Goal: Task Accomplishment & Management: Manage account settings

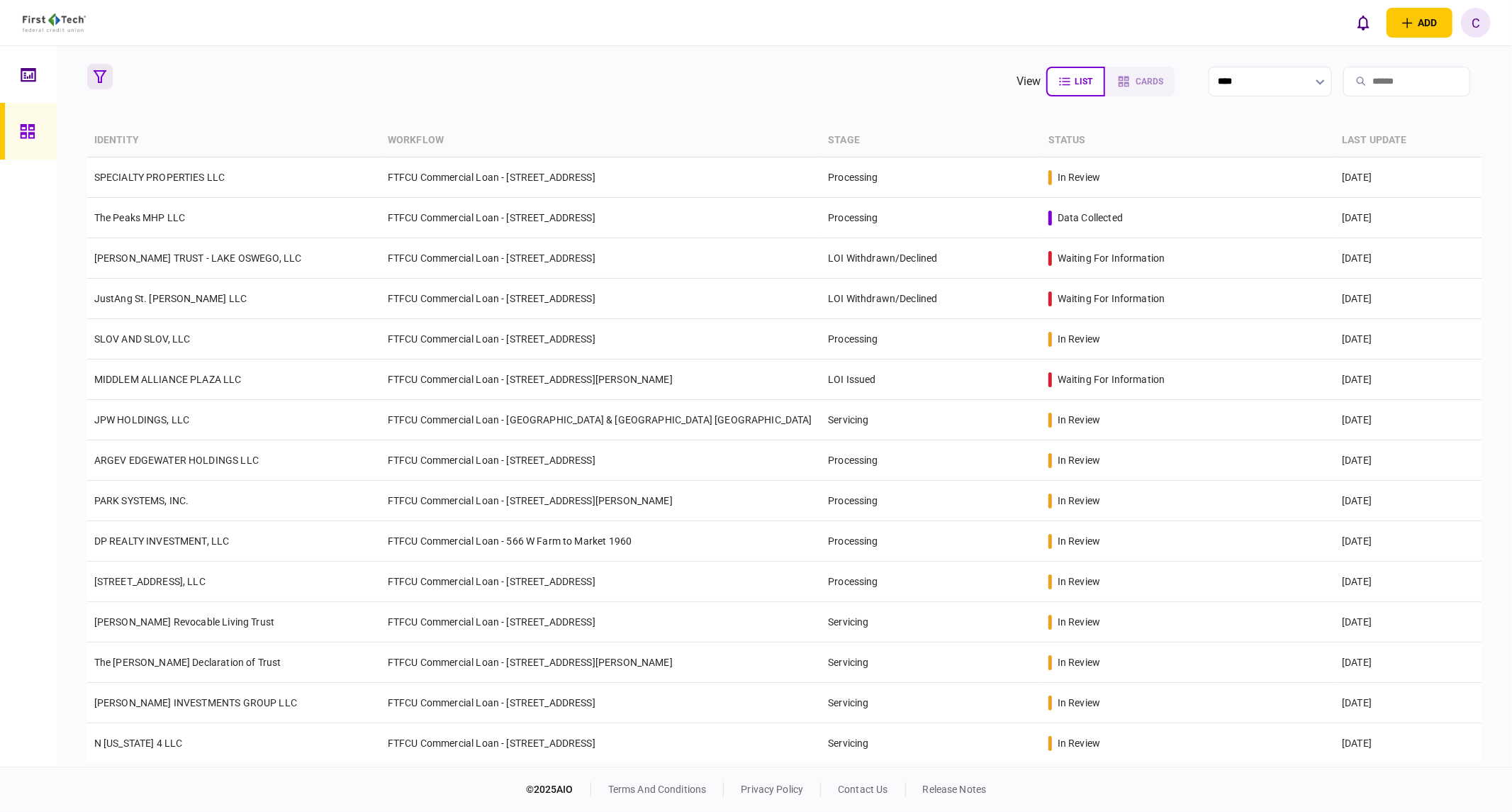
click at [104, 77] on icon "button" at bounding box center [99, 76] width 13 height 13
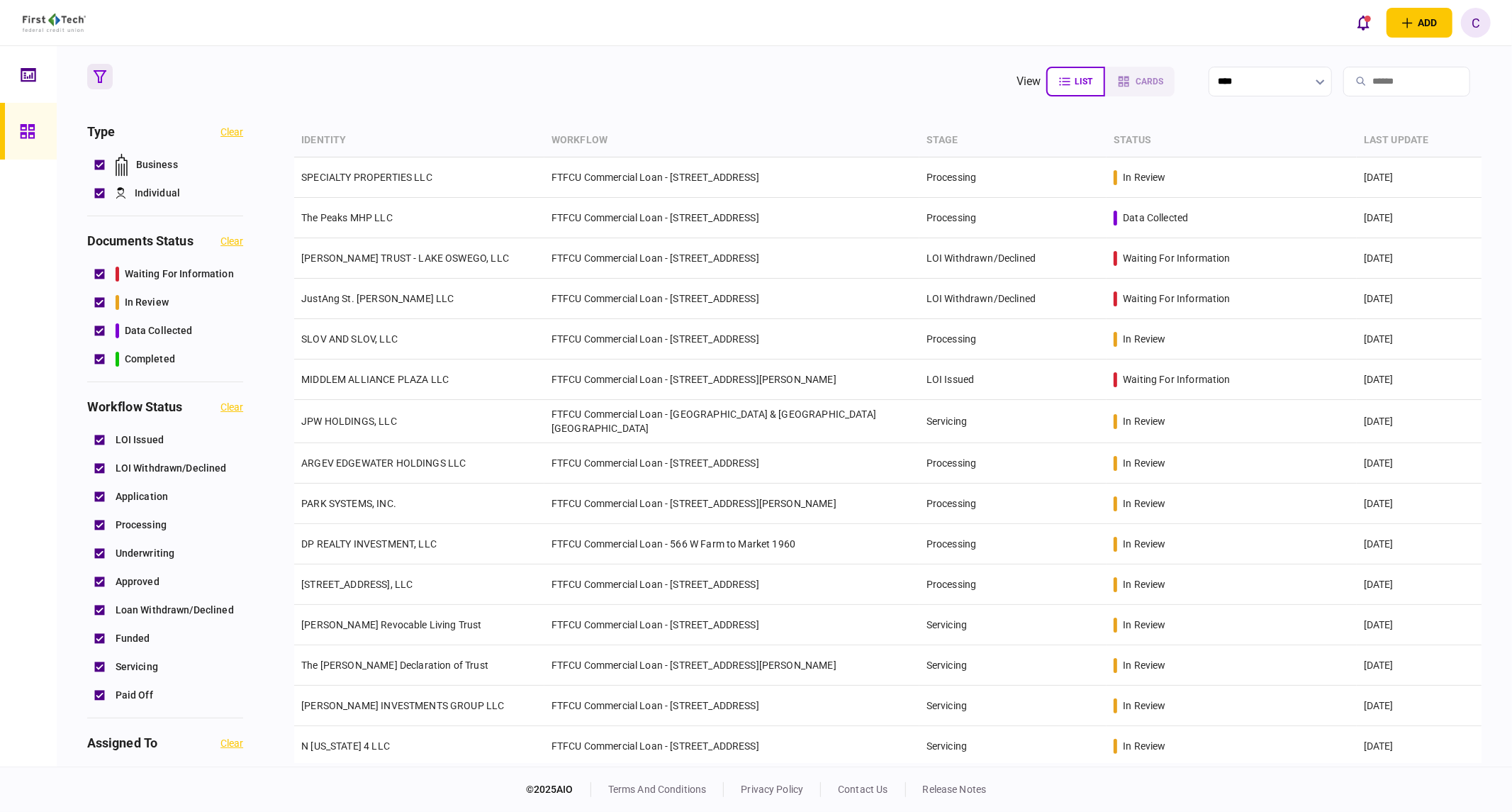
scroll to position [551, 0]
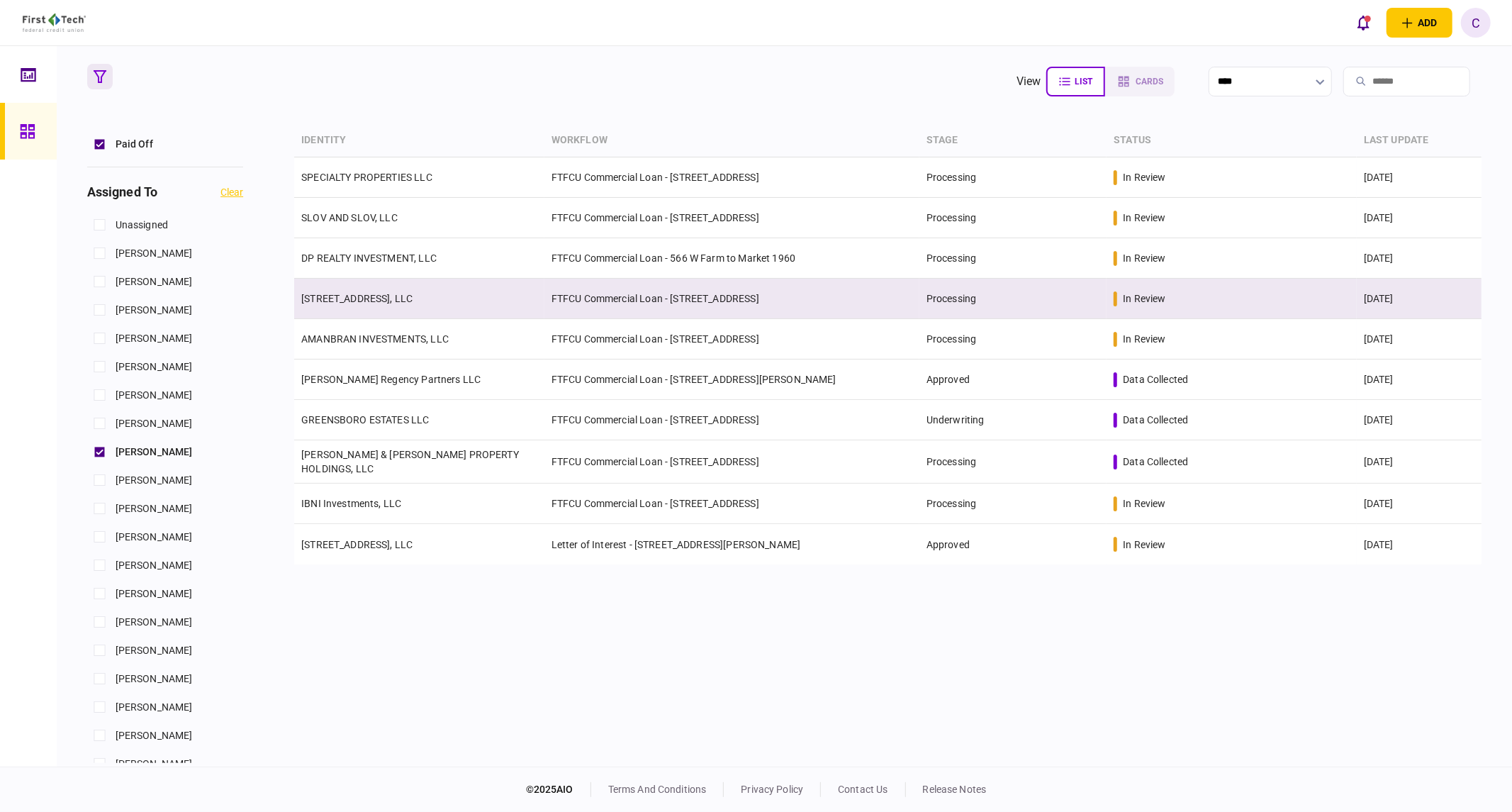
click at [342, 298] on link "[STREET_ADDRESS], LLC" at bounding box center [357, 298] width 111 height 11
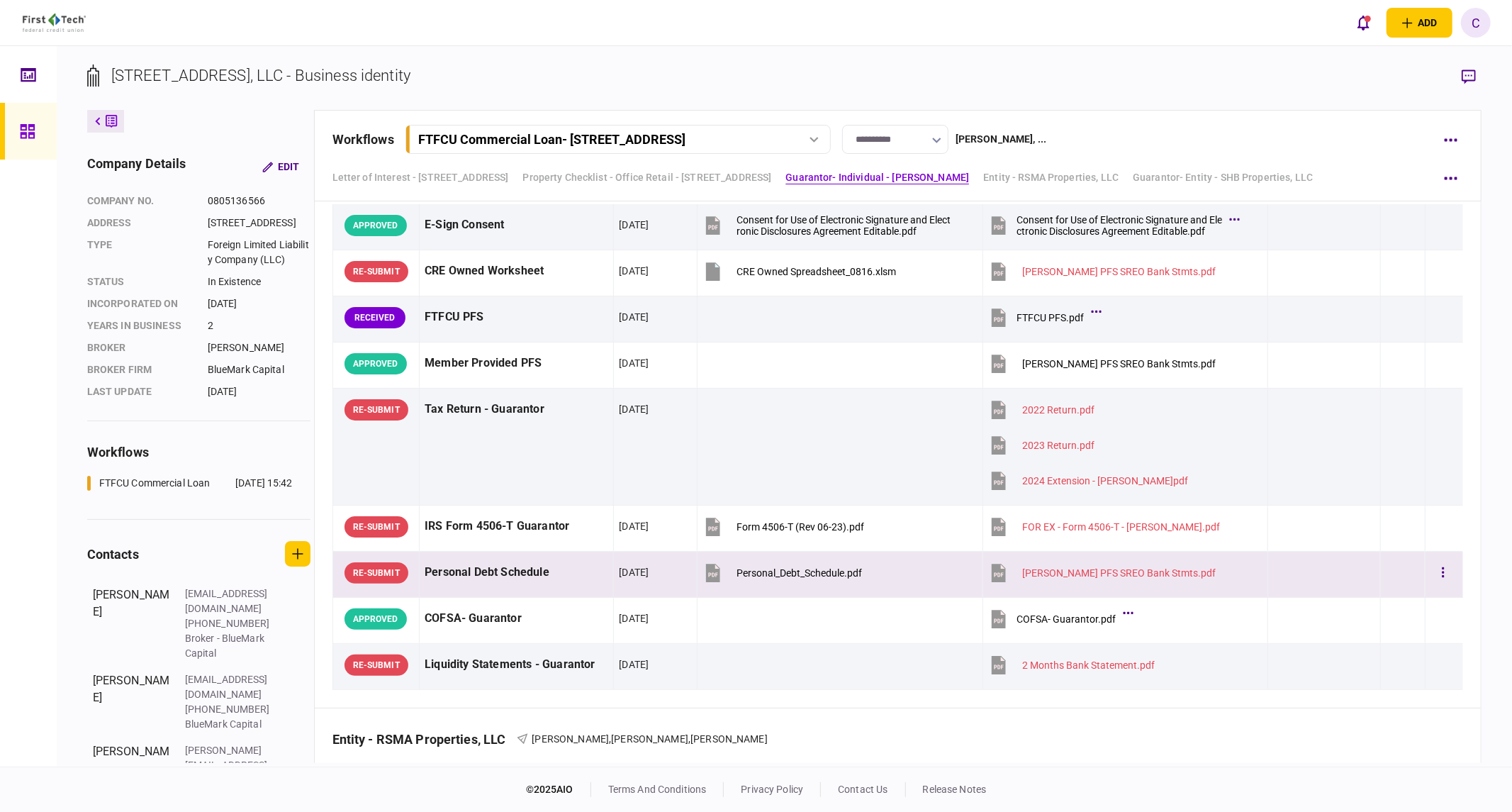
scroll to position [1970, 0]
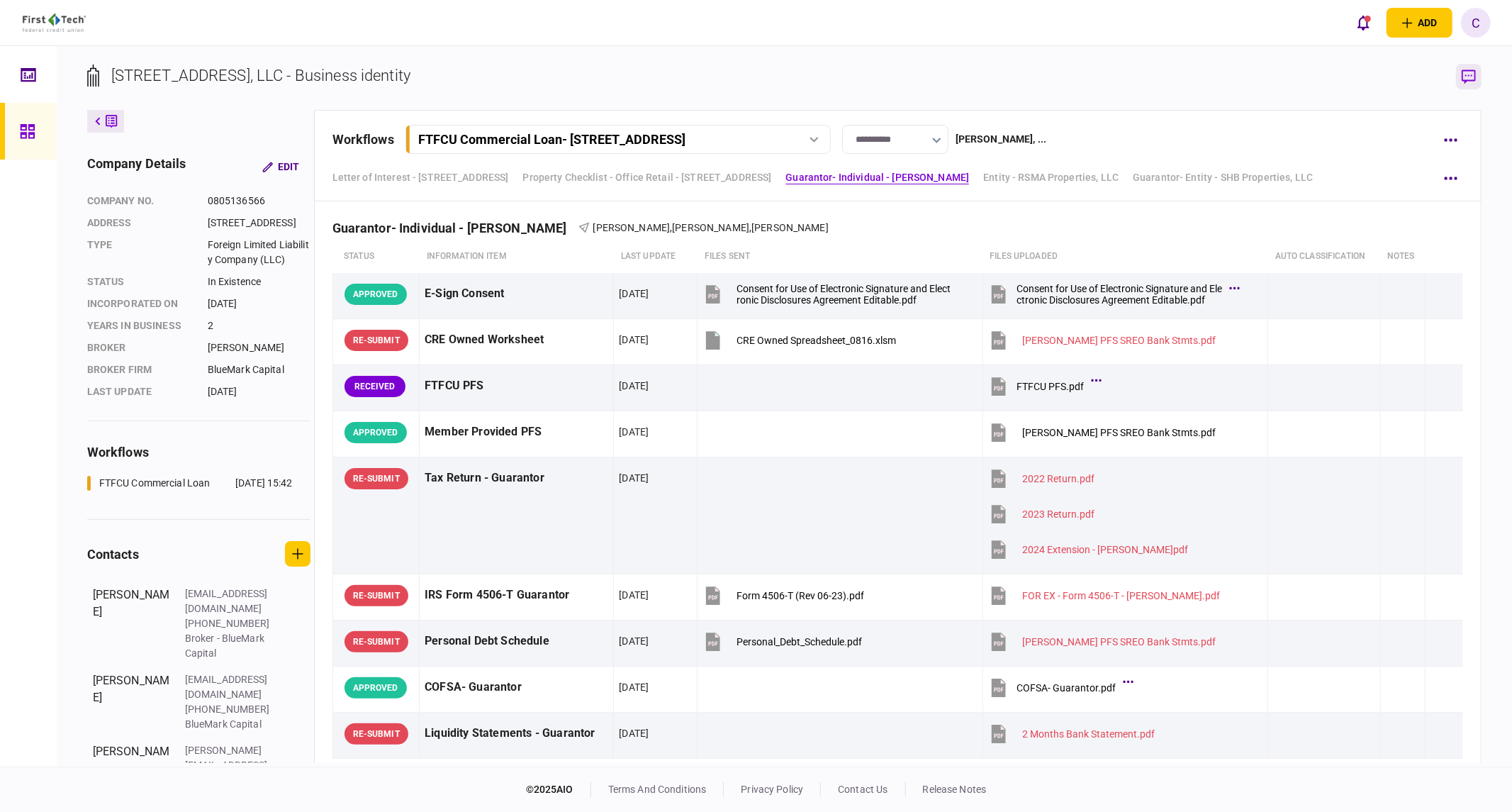
click at [1467, 79] on icon "button" at bounding box center [1469, 76] width 14 height 15
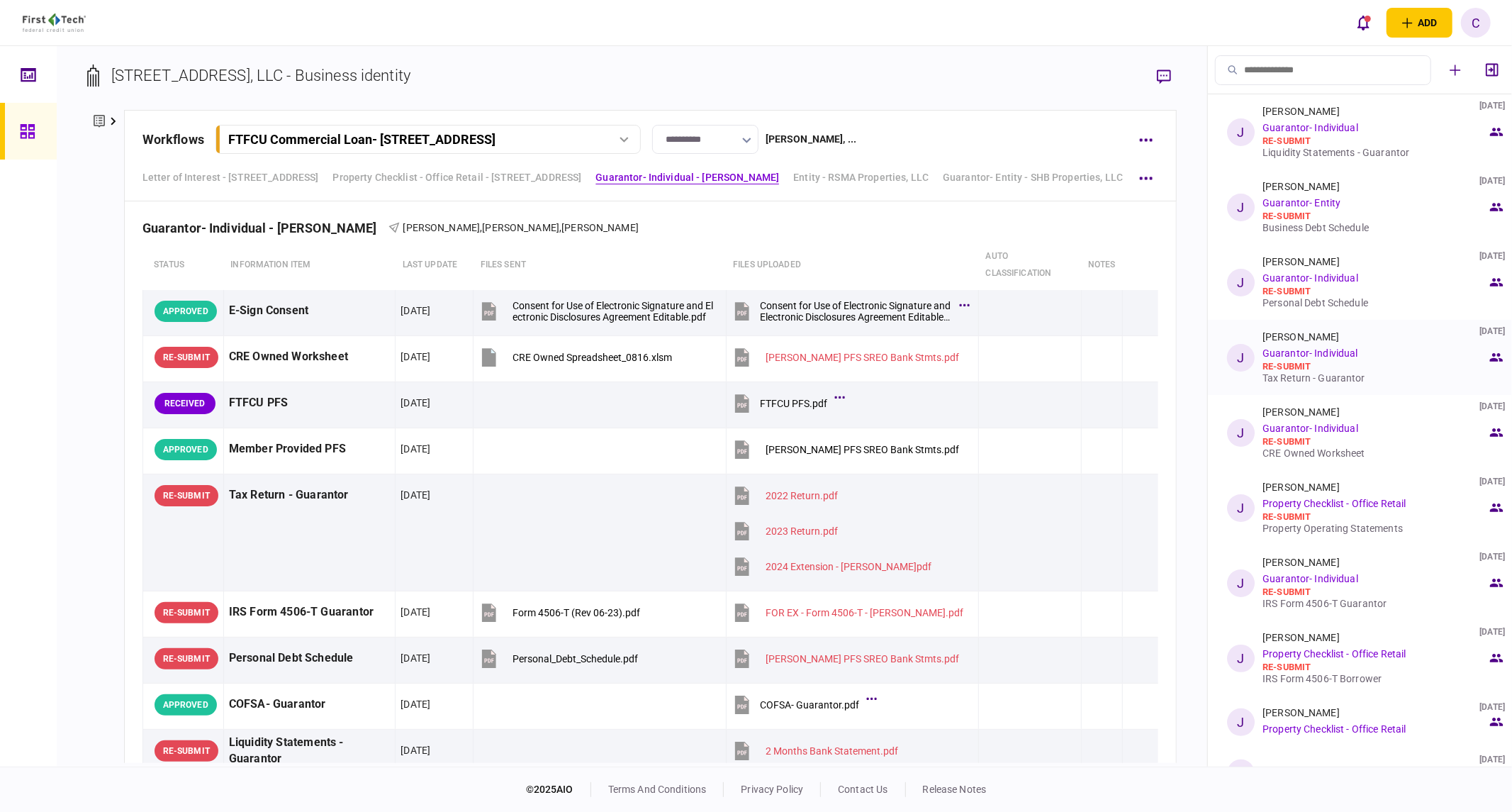
click at [1306, 380] on div "Tax Return - Guarantor" at bounding box center [1375, 377] width 225 height 11
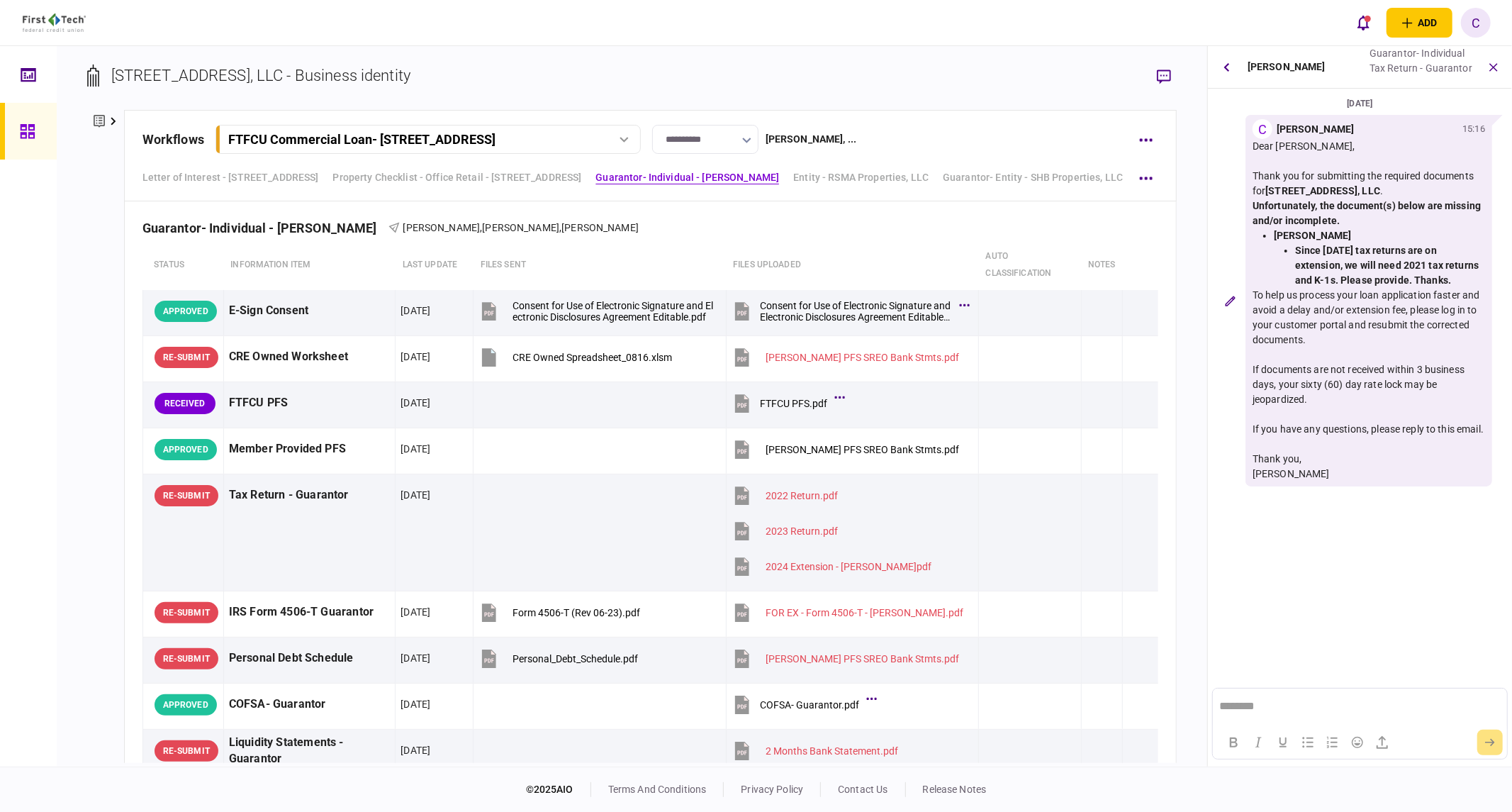
scroll to position [0, 0]
click at [1222, 72] on button "button" at bounding box center [1227, 67] width 26 height 26
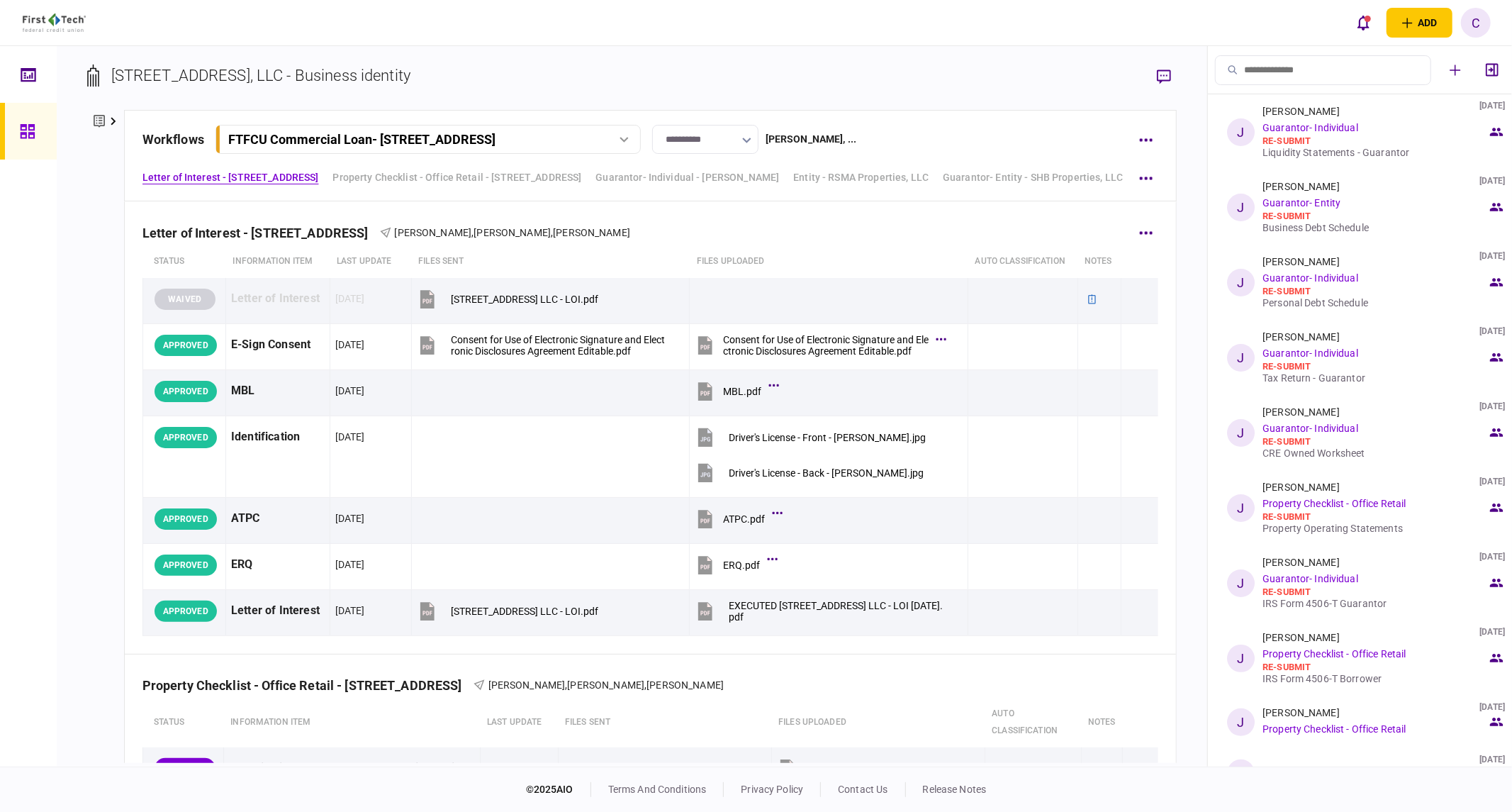
drag, startPoint x: 115, startPoint y: 121, endPoint x: 151, endPoint y: 239, distance: 123.4
click at [115, 121] on icon at bounding box center [113, 121] width 5 height 8
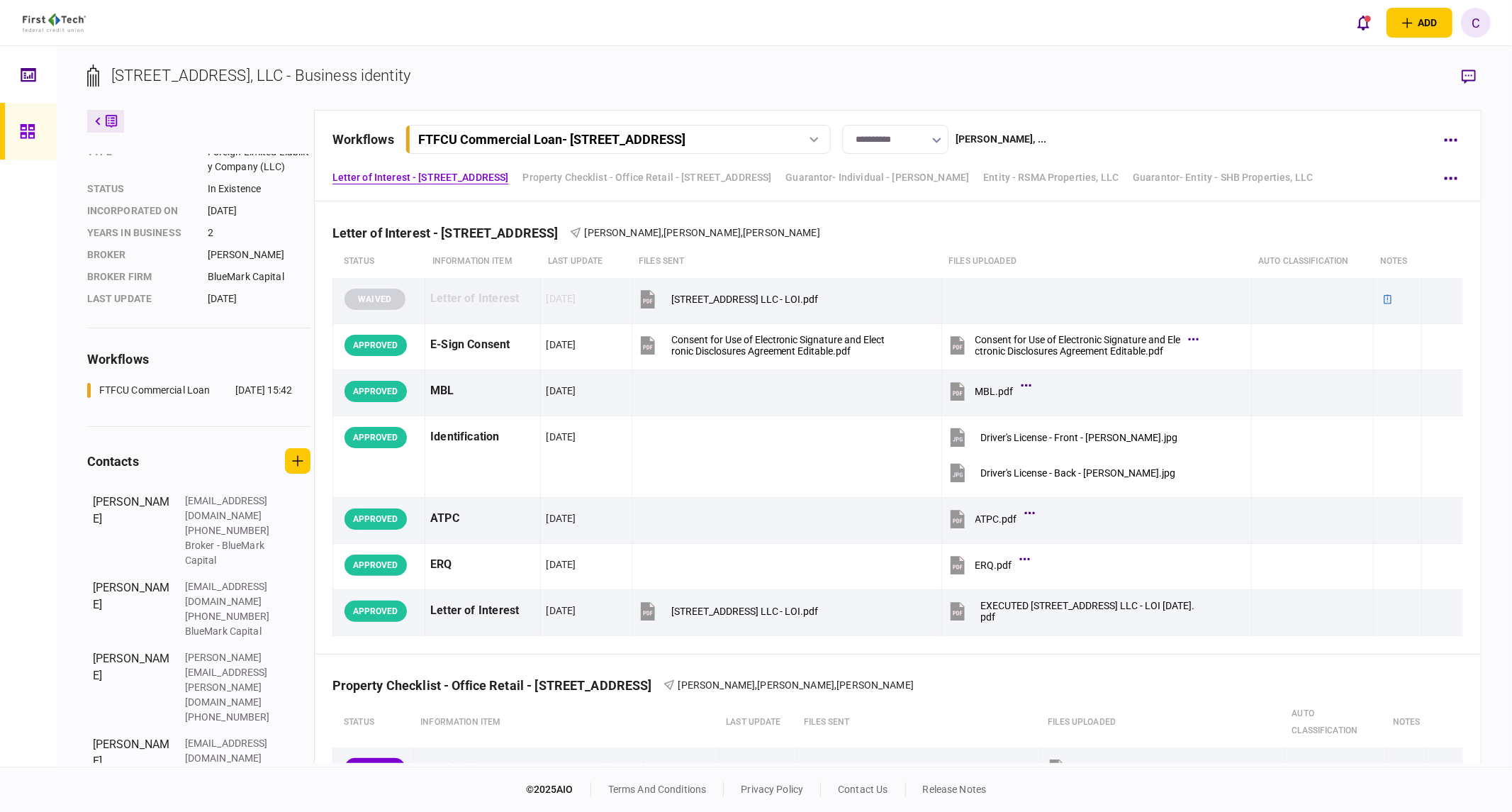
scroll to position [94, 0]
click at [1468, 73] on icon "button" at bounding box center [1469, 76] width 14 height 15
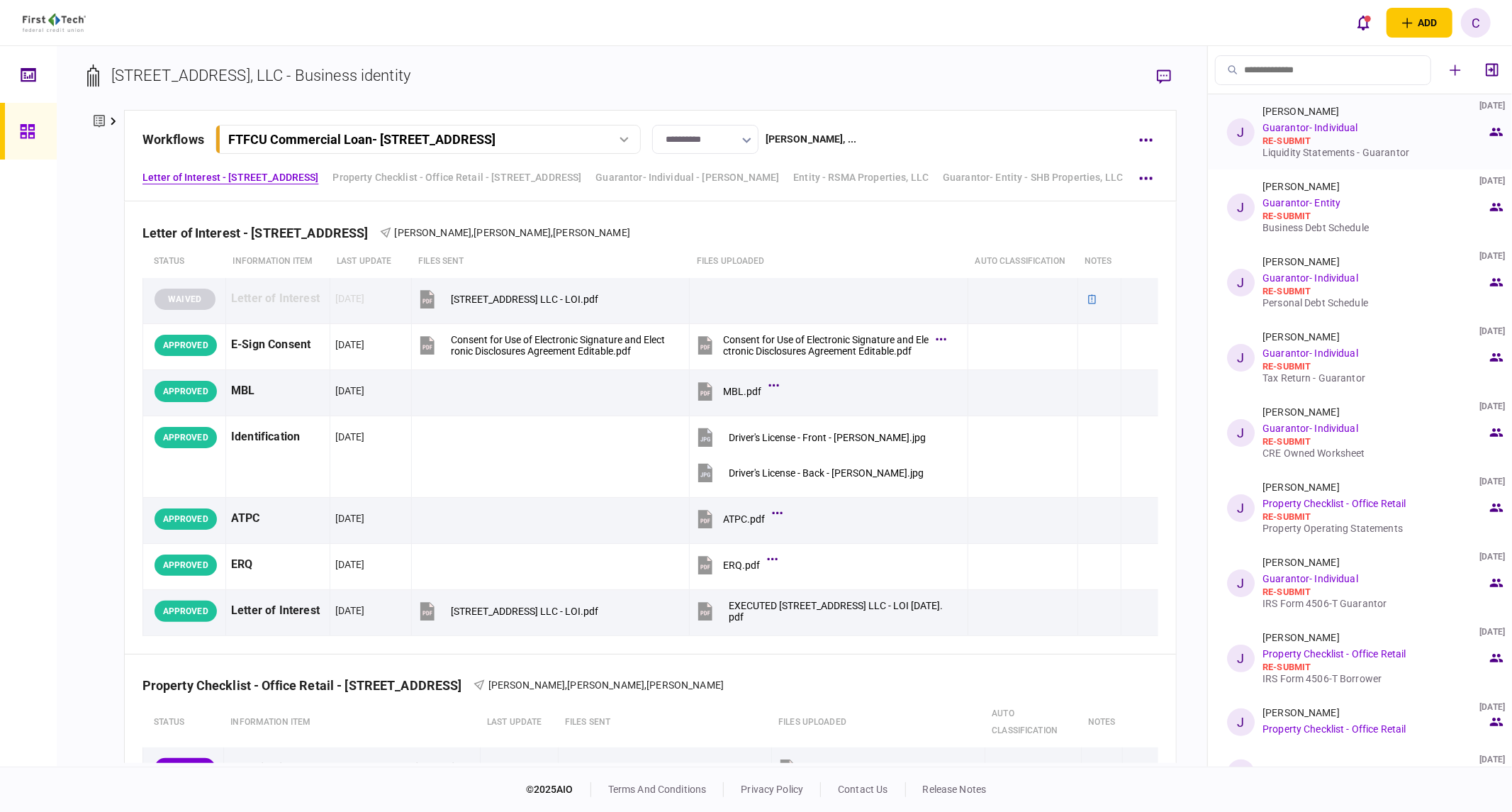
click at [1309, 153] on div "Liquidity Statements - Guarantor" at bounding box center [1375, 152] width 225 height 11
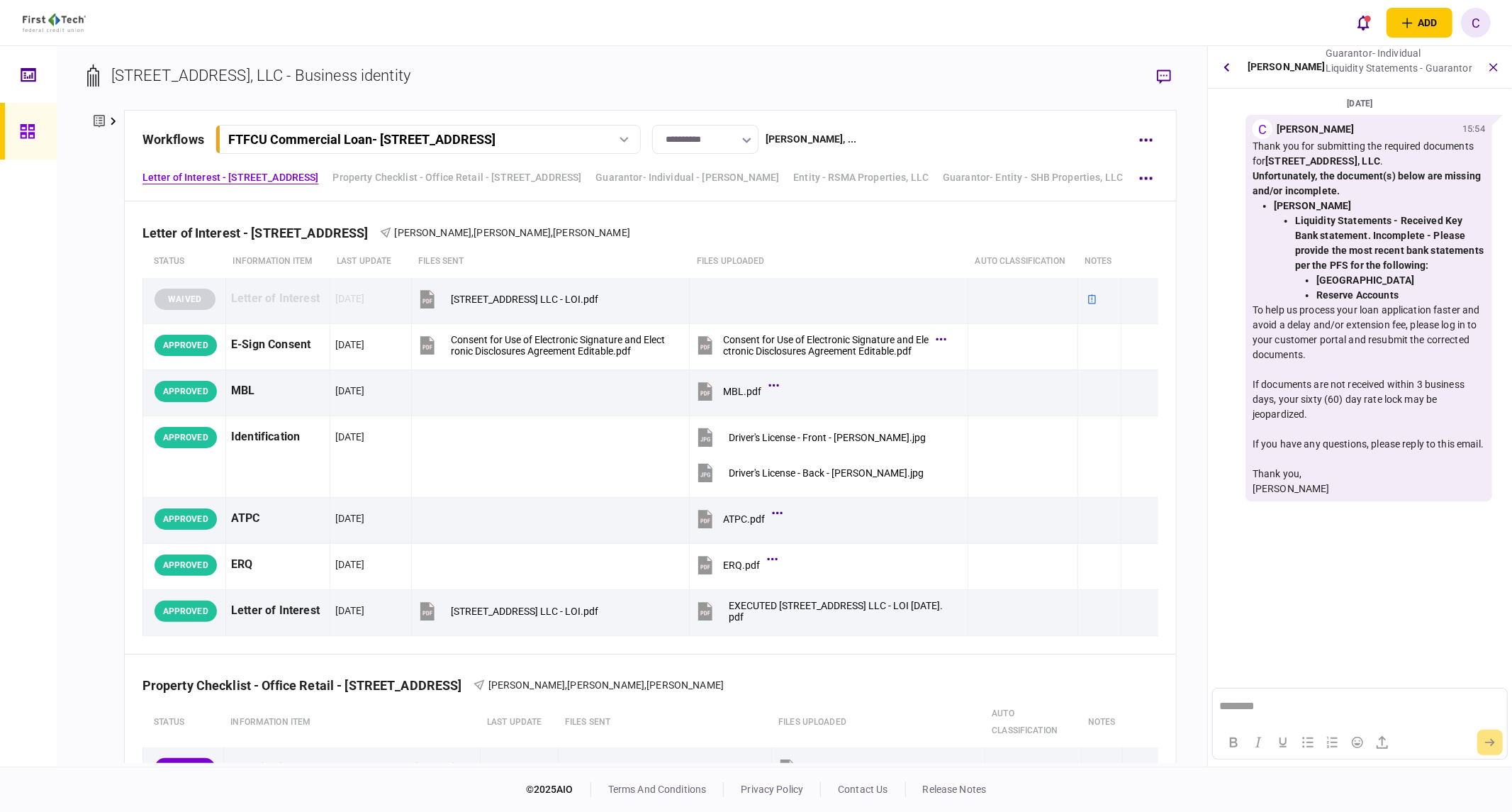
scroll to position [0, 0]
click at [1229, 66] on icon "button" at bounding box center [1226, 67] width 6 height 10
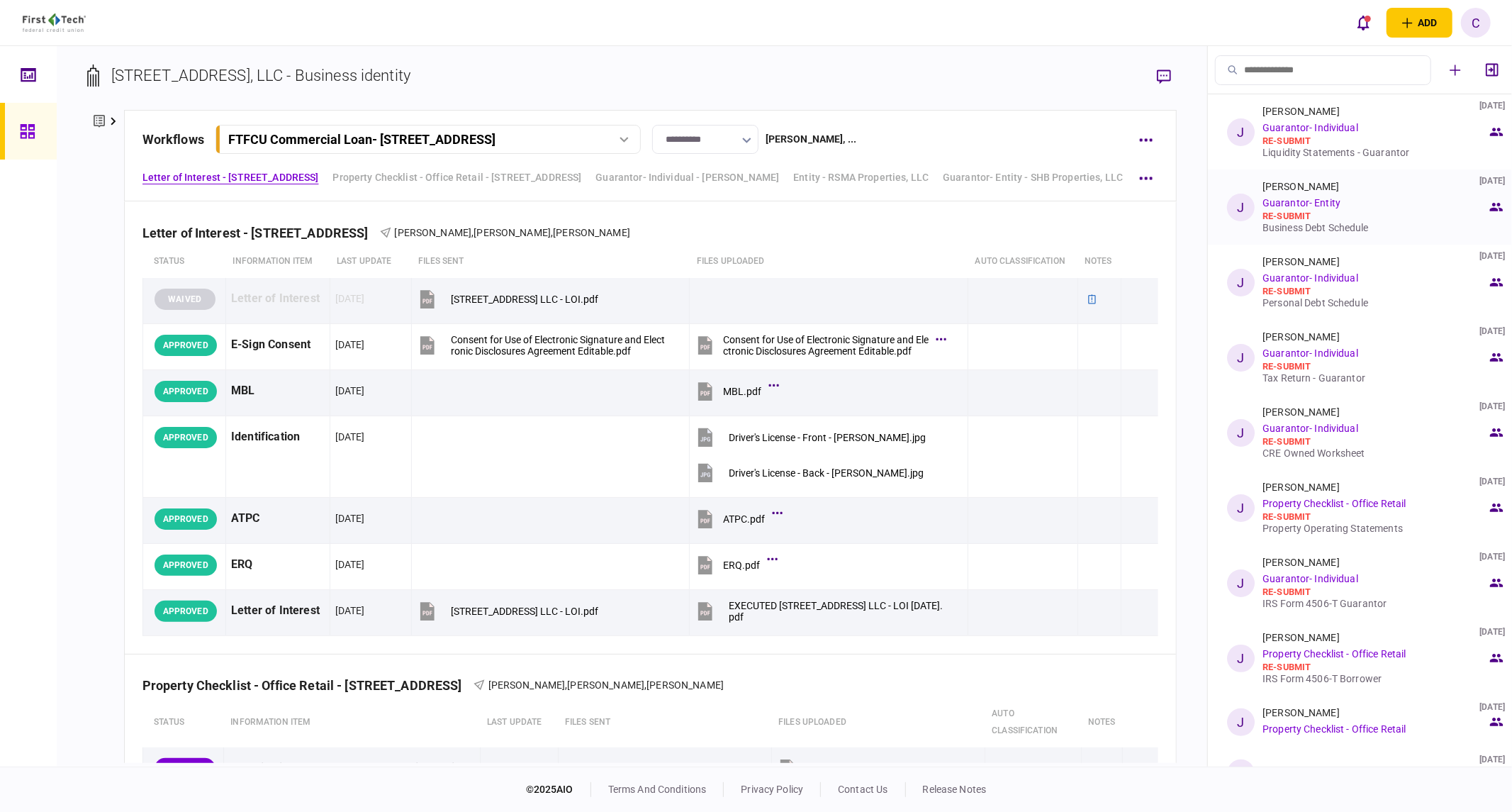
click at [1300, 232] on div "Business Debt Schedule" at bounding box center [1375, 227] width 225 height 11
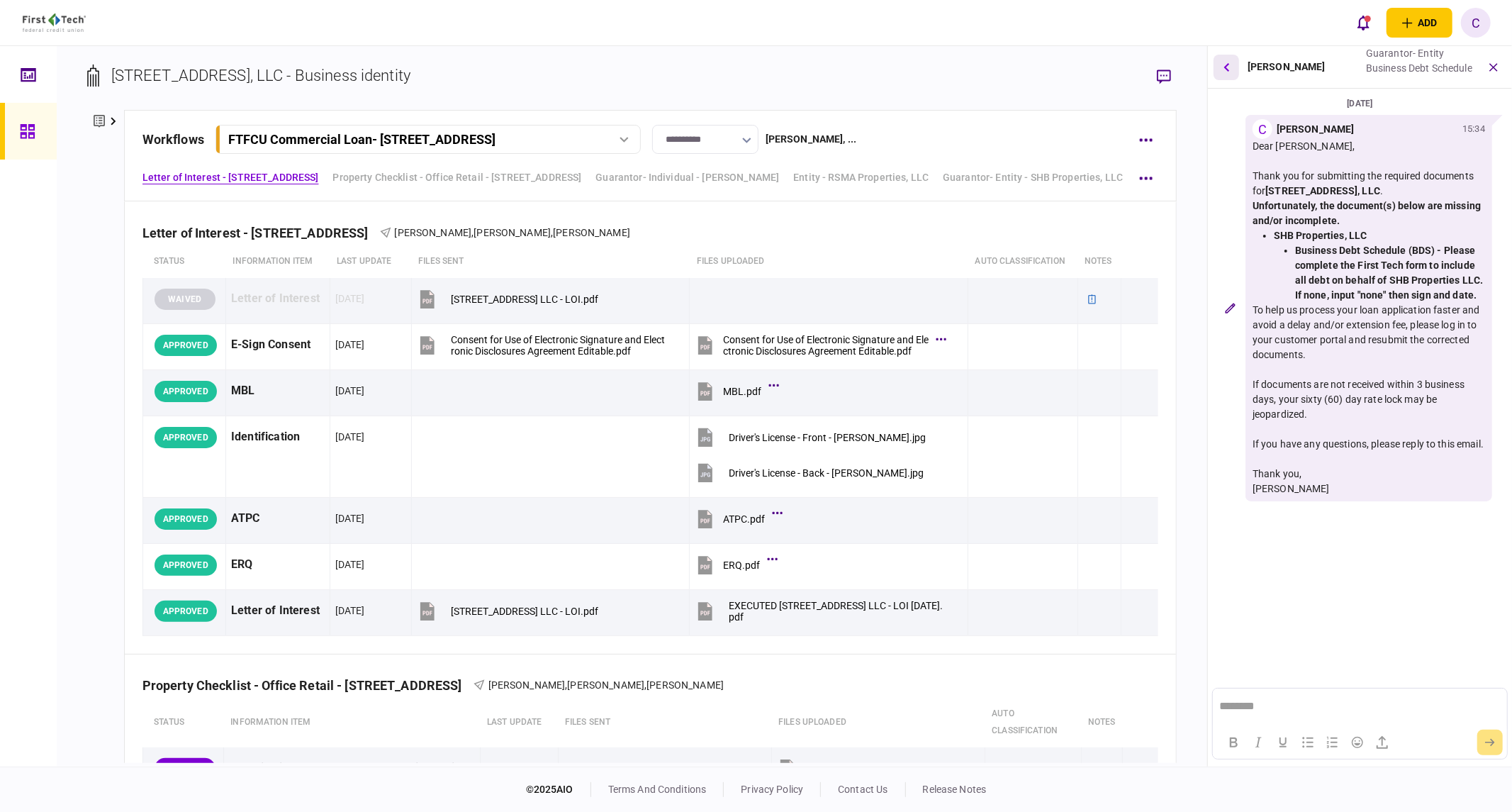
click at [1229, 66] on icon "button" at bounding box center [1226, 67] width 6 height 10
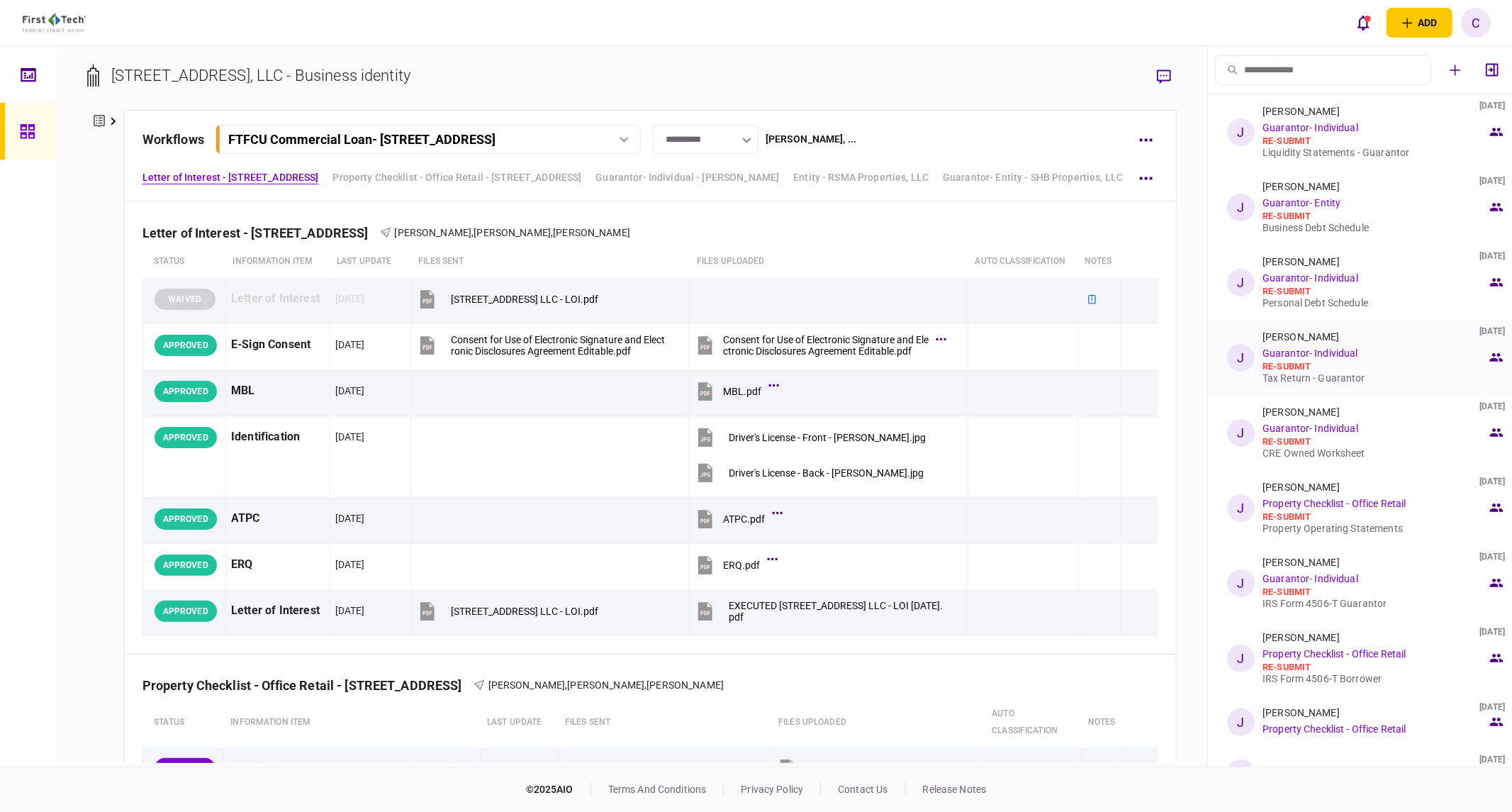
click at [1285, 377] on div "Tax Return - Guarantor" at bounding box center [1375, 377] width 225 height 11
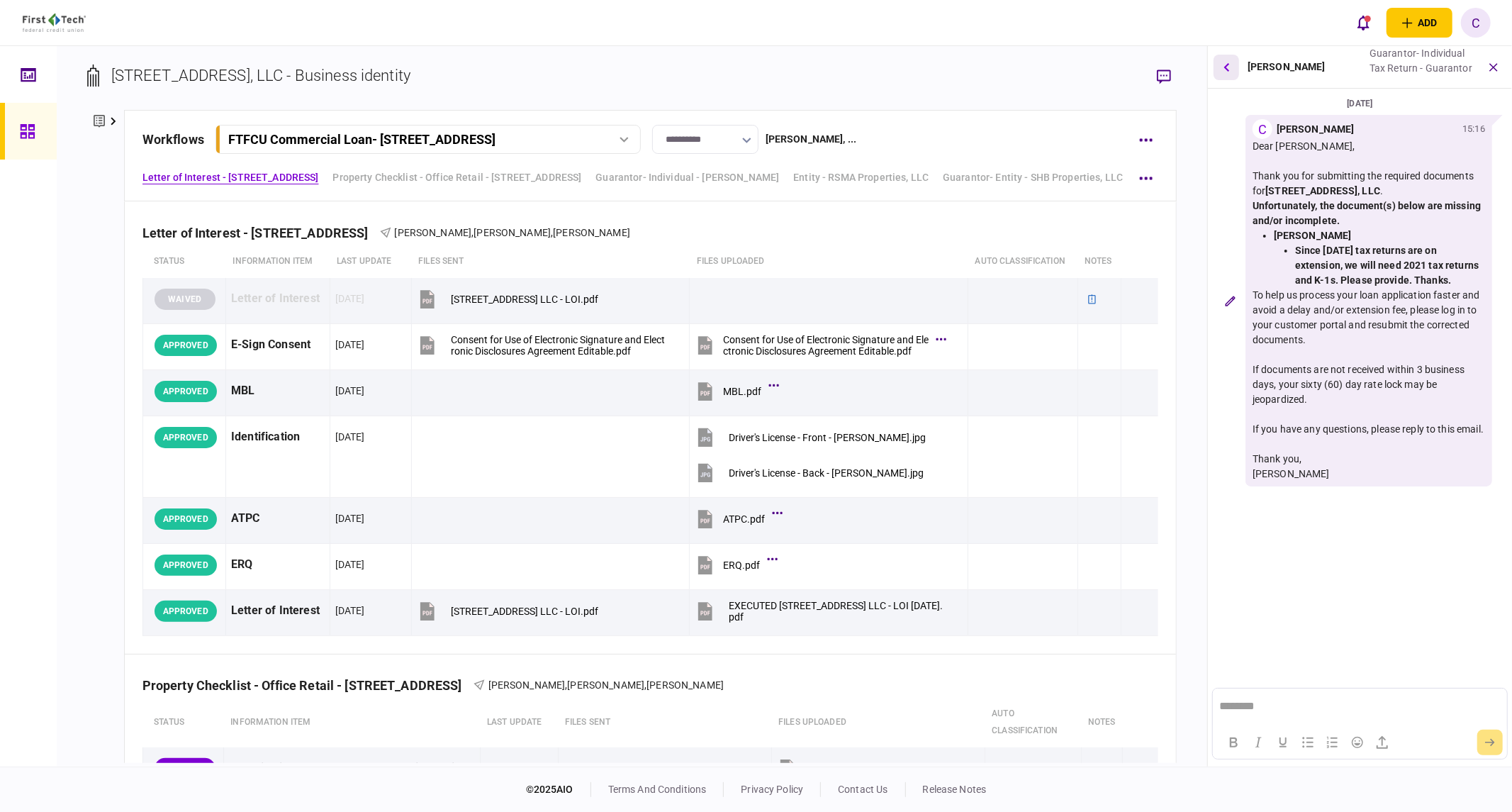
click at [1224, 64] on icon "button" at bounding box center [1226, 67] width 6 height 10
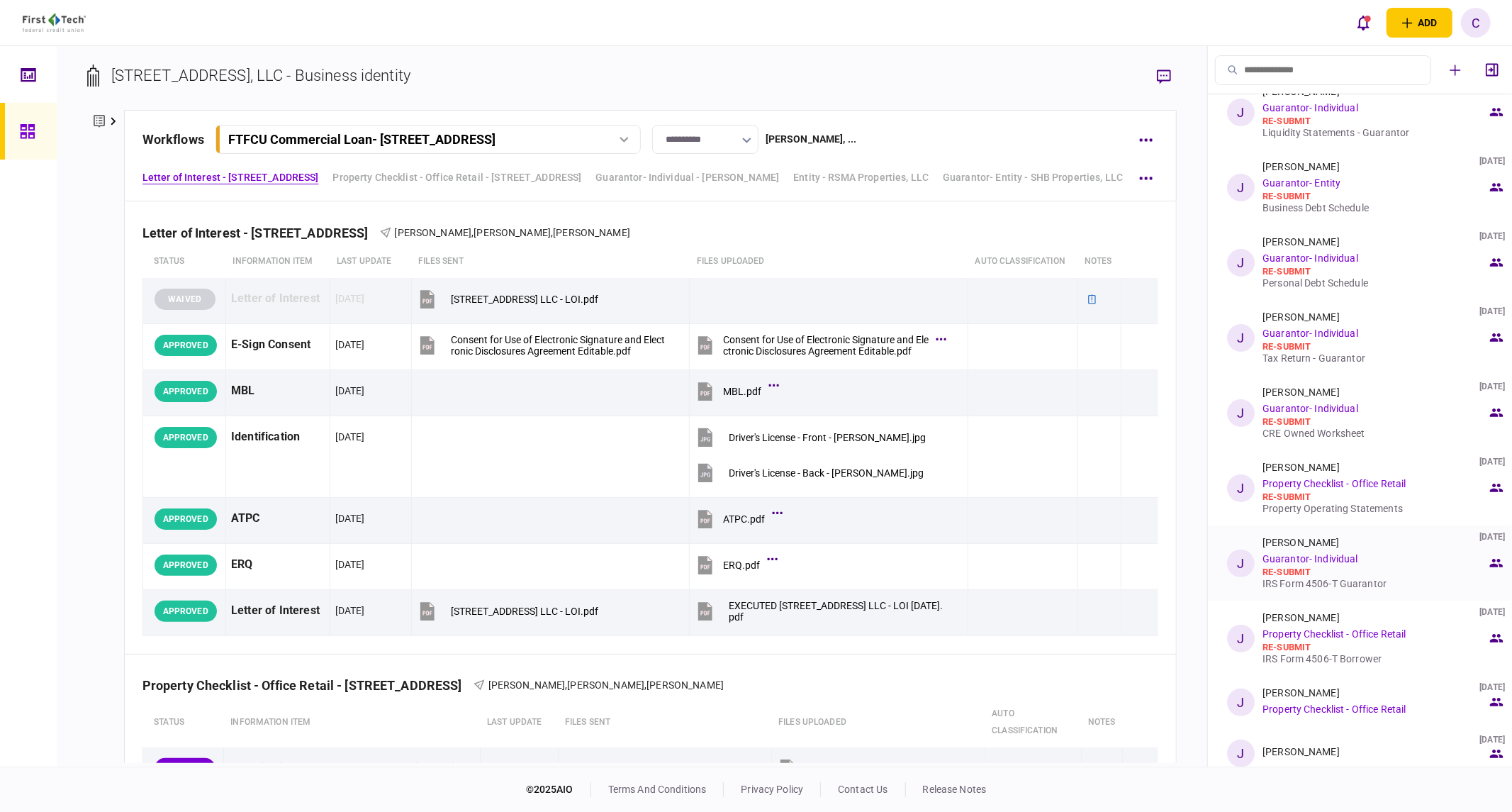
scroll to position [31, 0]
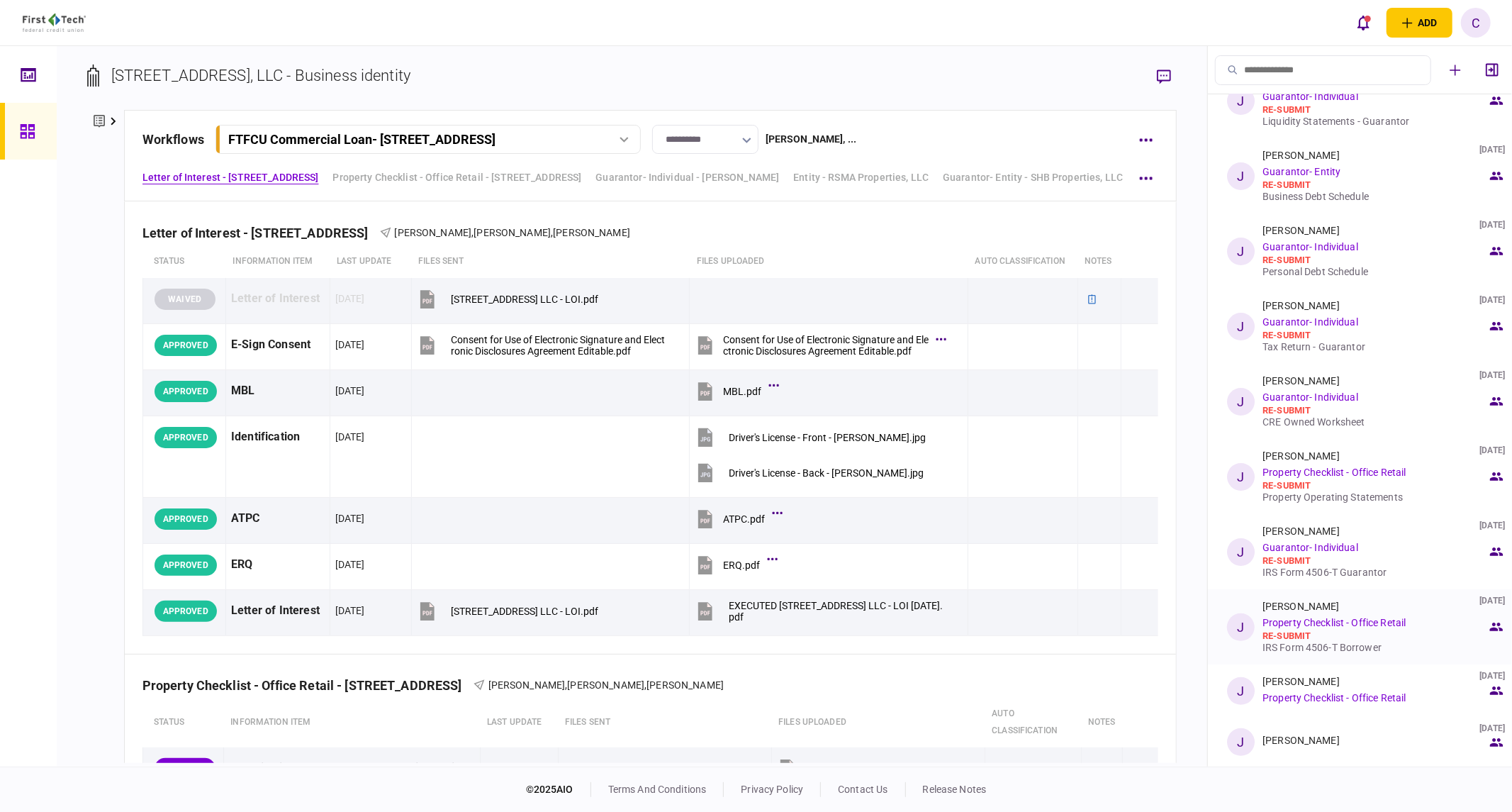
click at [1309, 651] on div "IRS Form 4506-T Borrower" at bounding box center [1375, 647] width 225 height 11
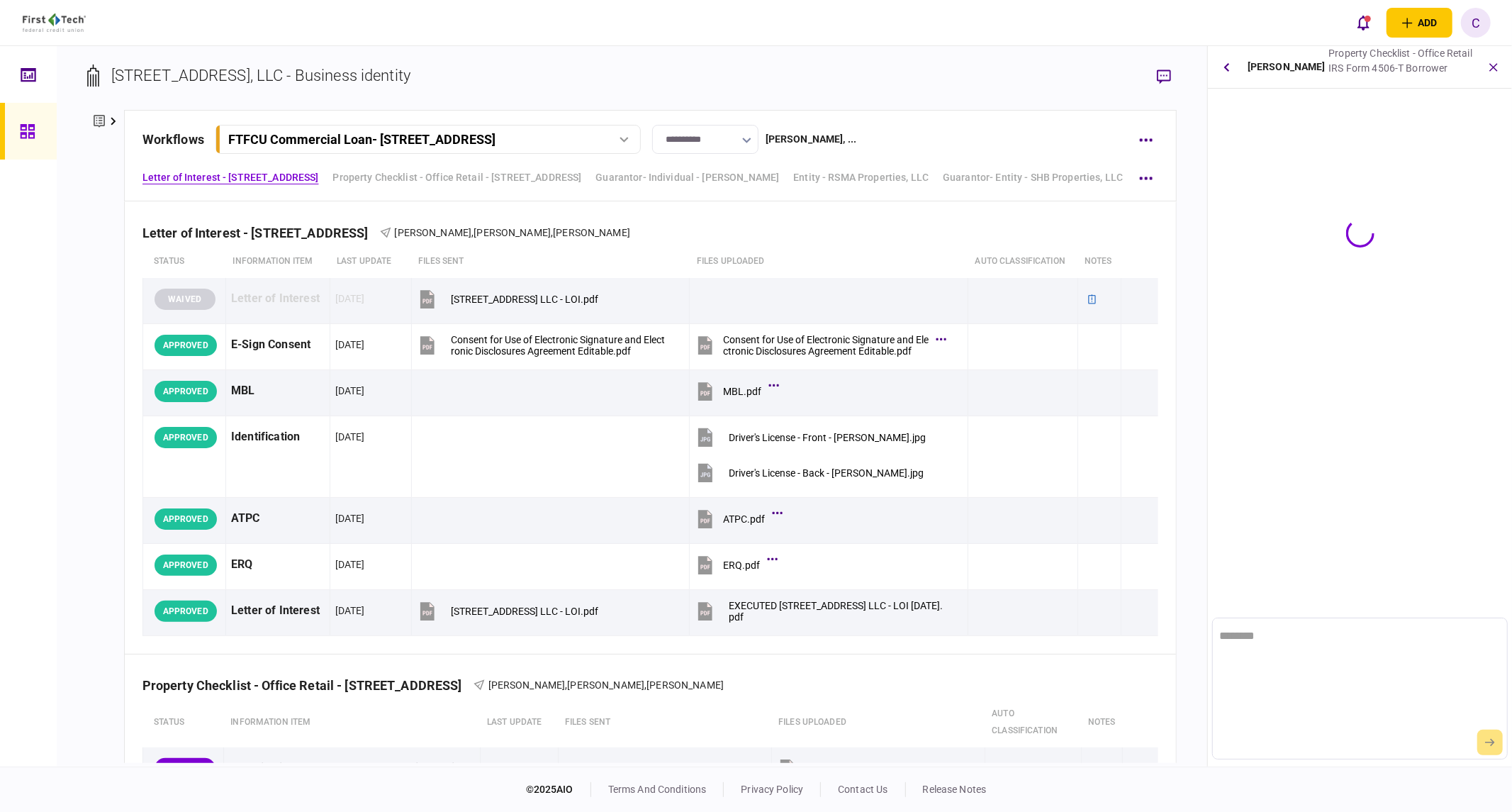
scroll to position [0, 0]
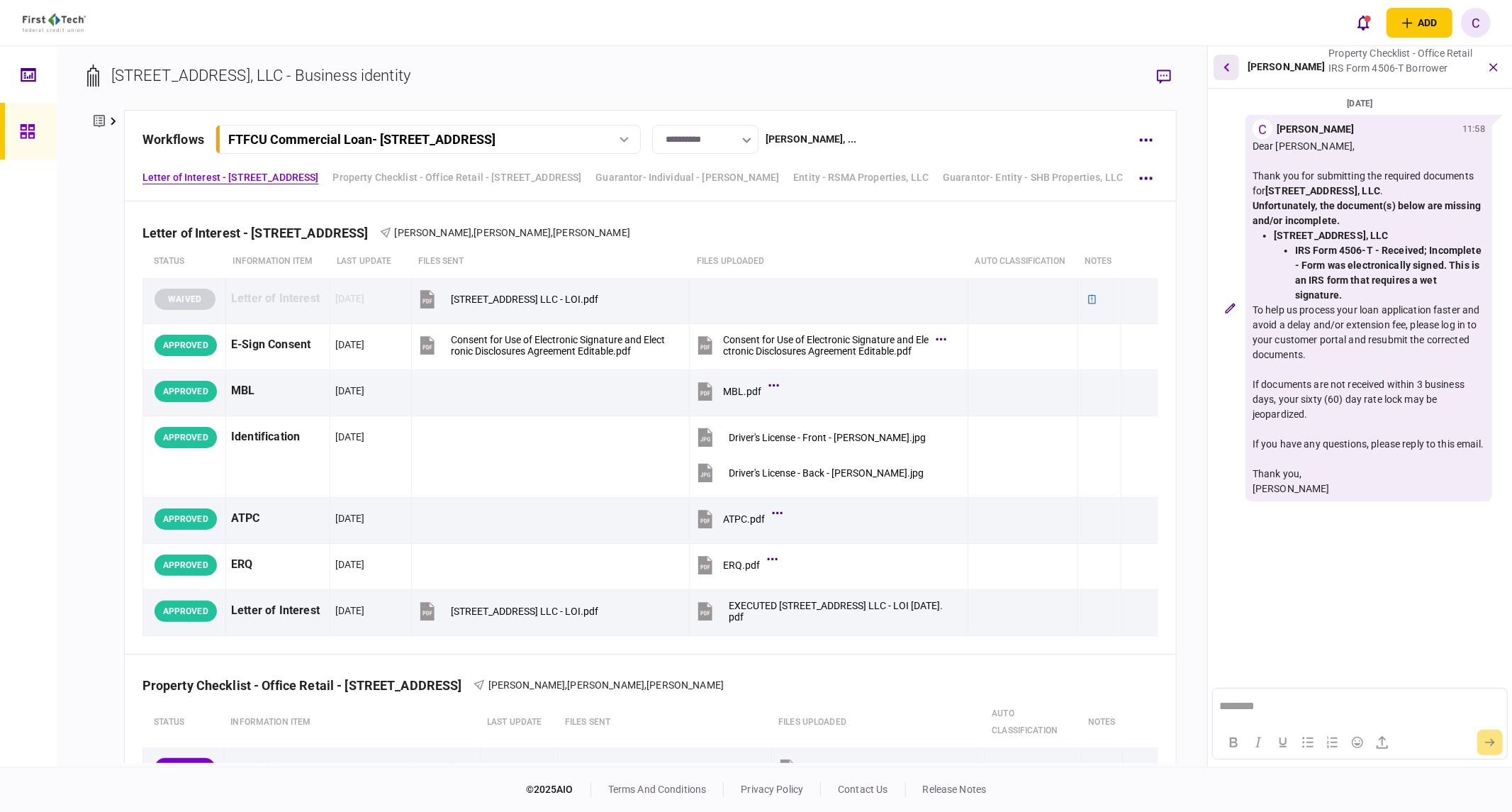
click at [1230, 68] on button "button" at bounding box center [1227, 67] width 26 height 26
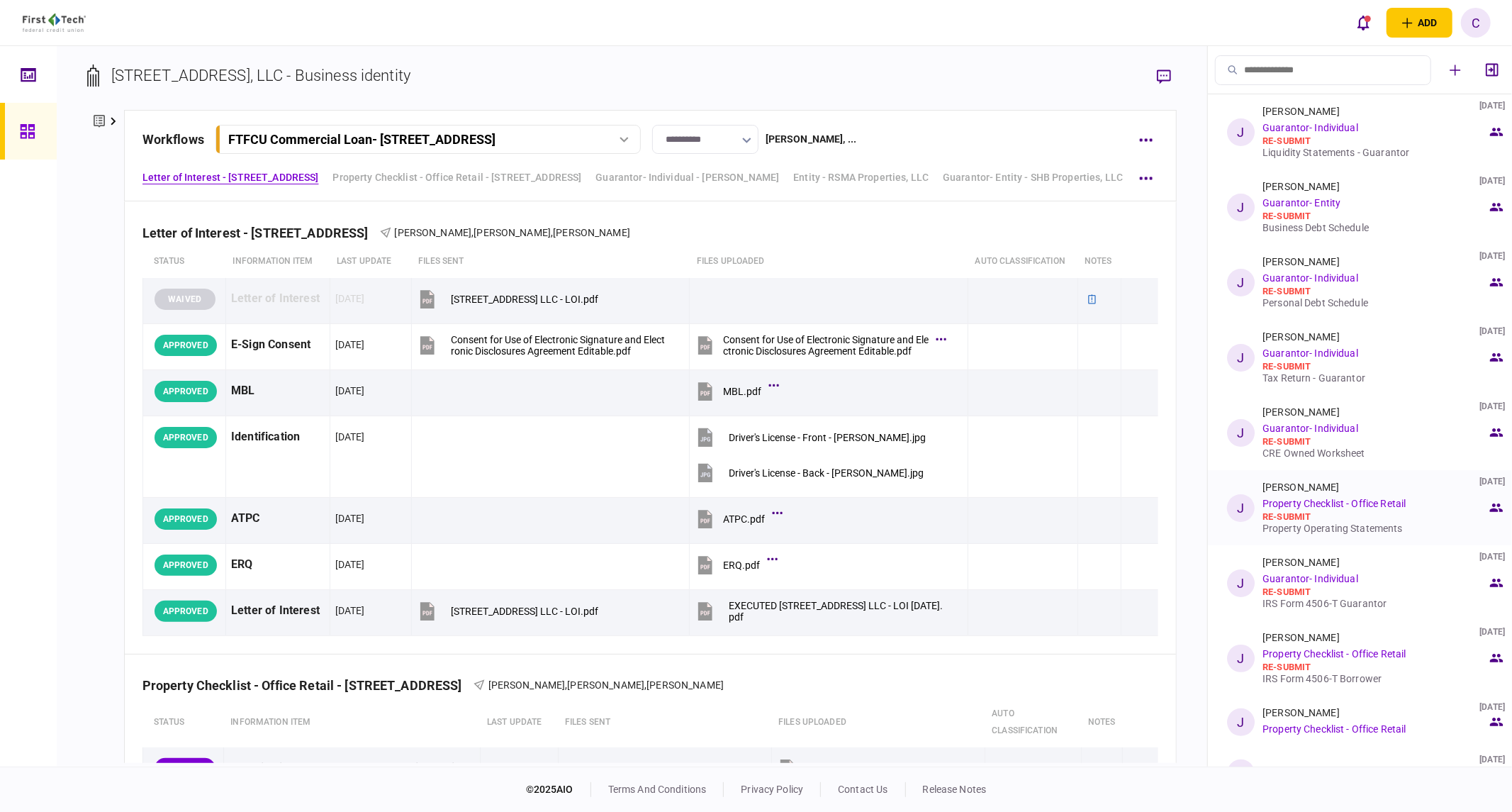
click at [1293, 528] on div "Property Operating Statements" at bounding box center [1375, 528] width 225 height 11
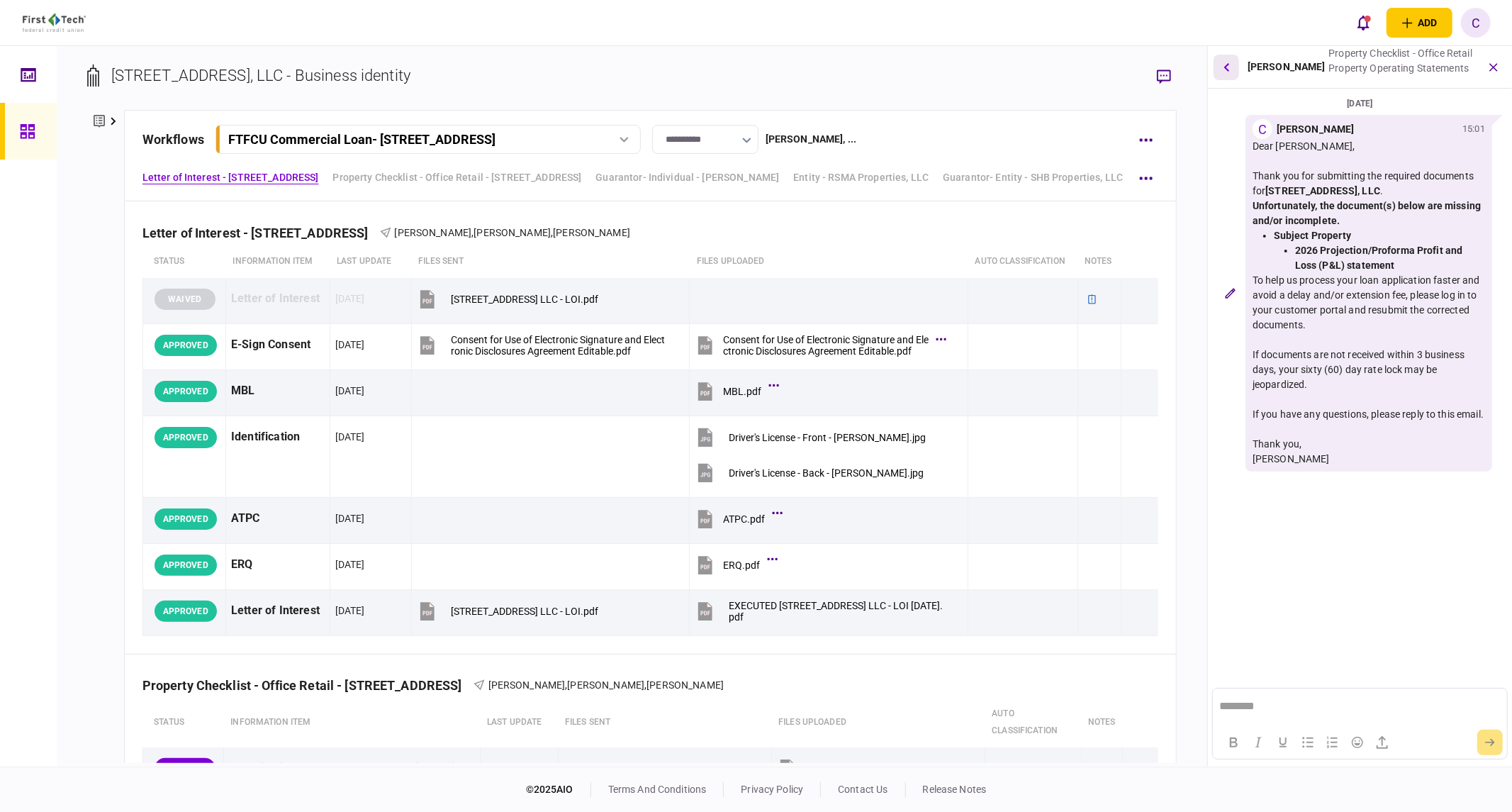
click at [1224, 69] on icon "button" at bounding box center [1226, 67] width 6 height 10
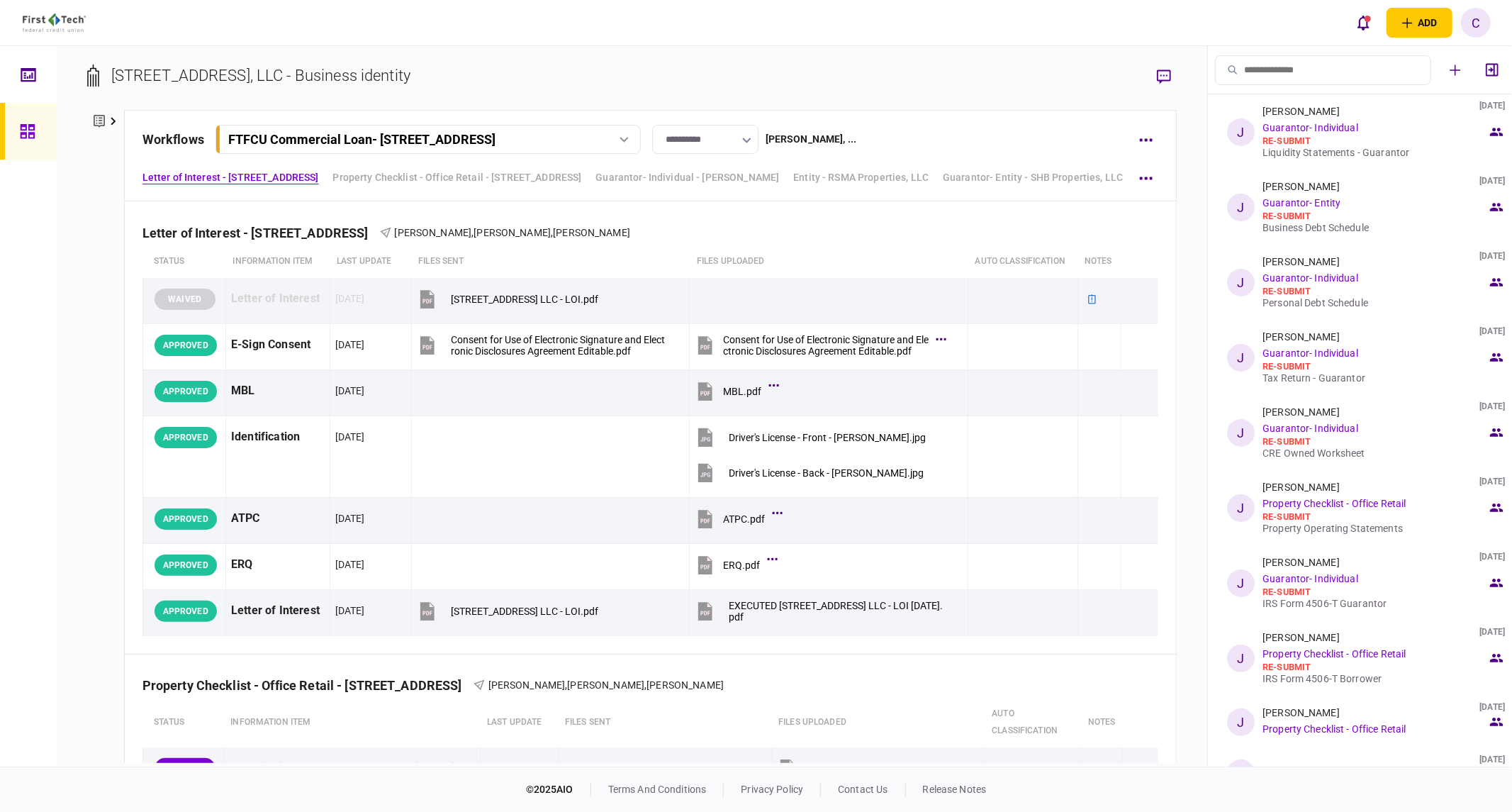
click at [114, 118] on icon at bounding box center [113, 121] width 6 height 9
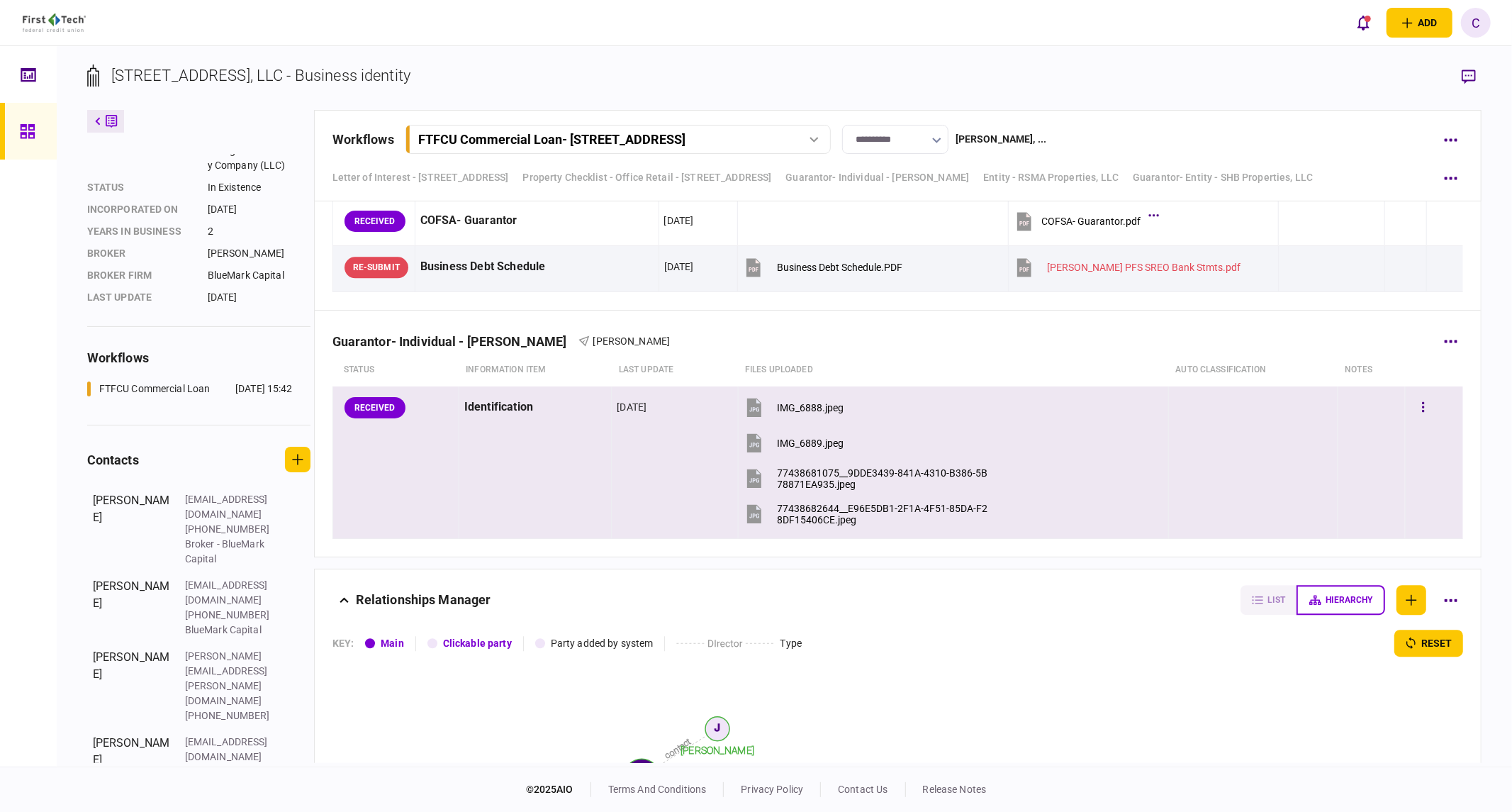
scroll to position [3188, 0]
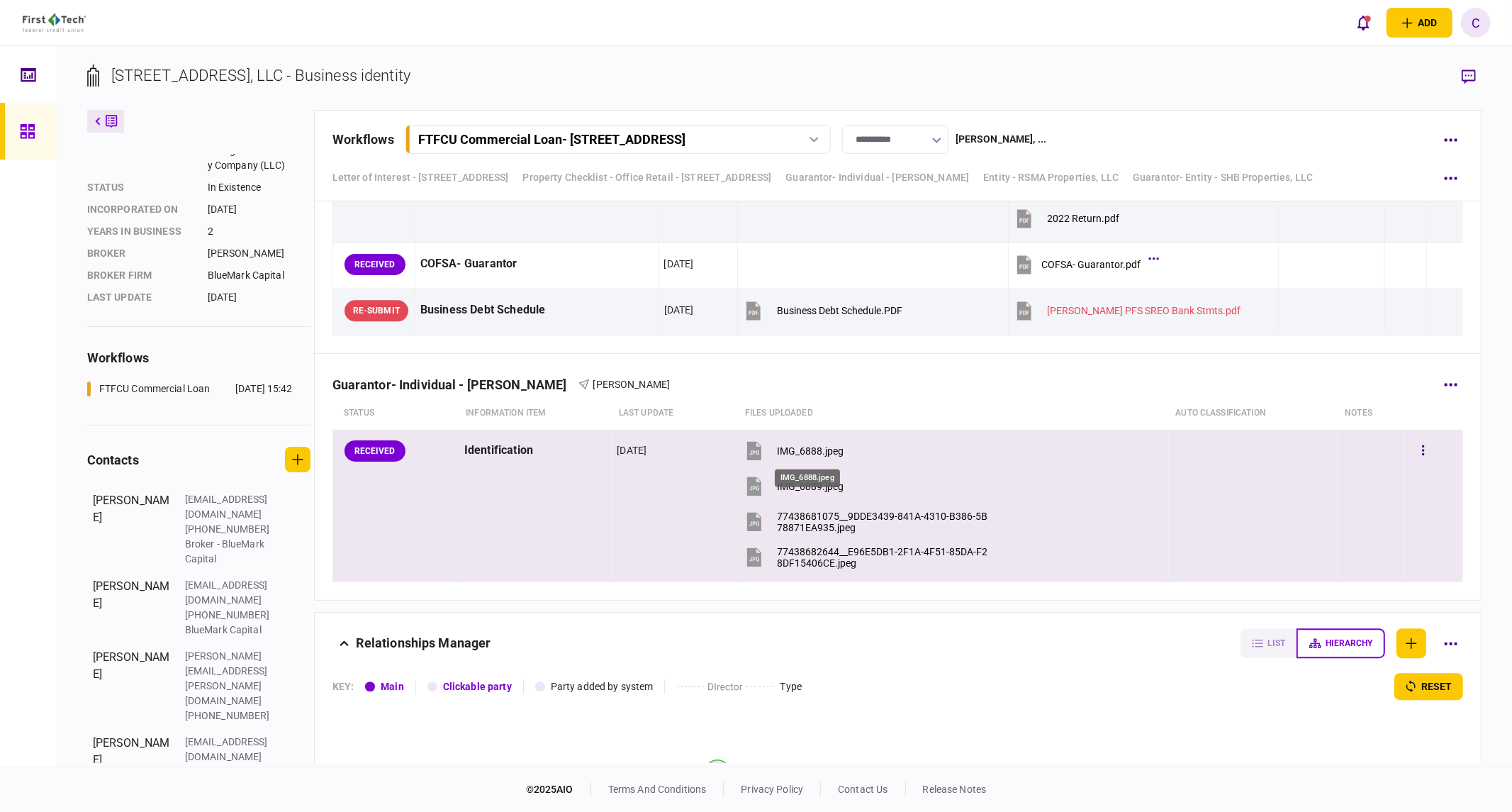
click at [818, 457] on div "IMG_6888.jpeg" at bounding box center [811, 451] width 66 height 11
click at [810, 487] on div "IMG_6889.jpeg" at bounding box center [811, 486] width 66 height 11
click at [845, 517] on div "77438681075__9DDE3439-841A-4310-B386-5B78871EA935.jpeg" at bounding box center [885, 522] width 214 height 22
click at [870, 561] on div "77438682644__E96E5DB1-2F1A-4F51-85DA-F28DF15406CE.jpeg" at bounding box center [885, 557] width 214 height 22
click at [811, 454] on div "IMG_6888.jpeg" at bounding box center [811, 451] width 66 height 11
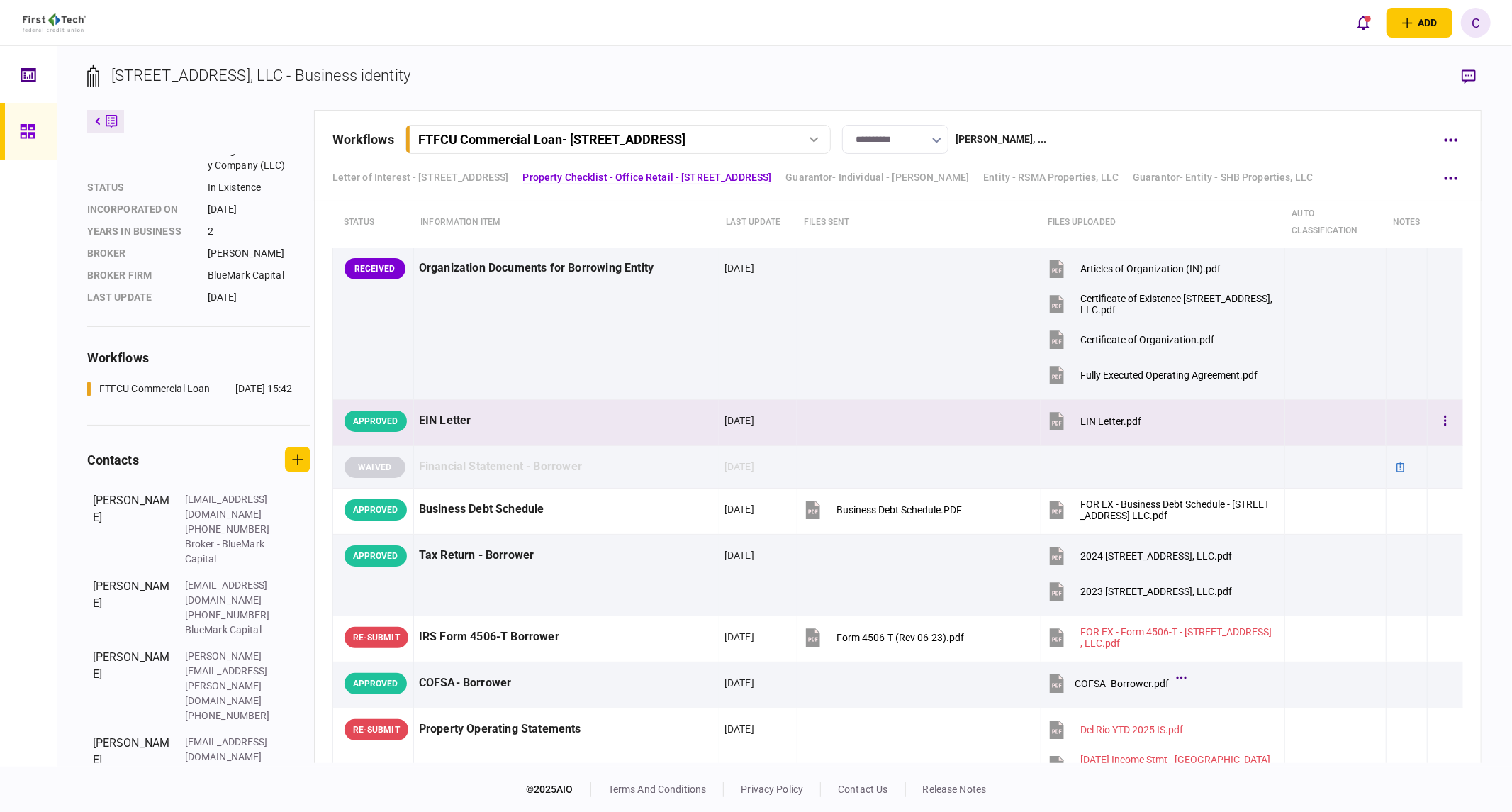
scroll to position [473, 0]
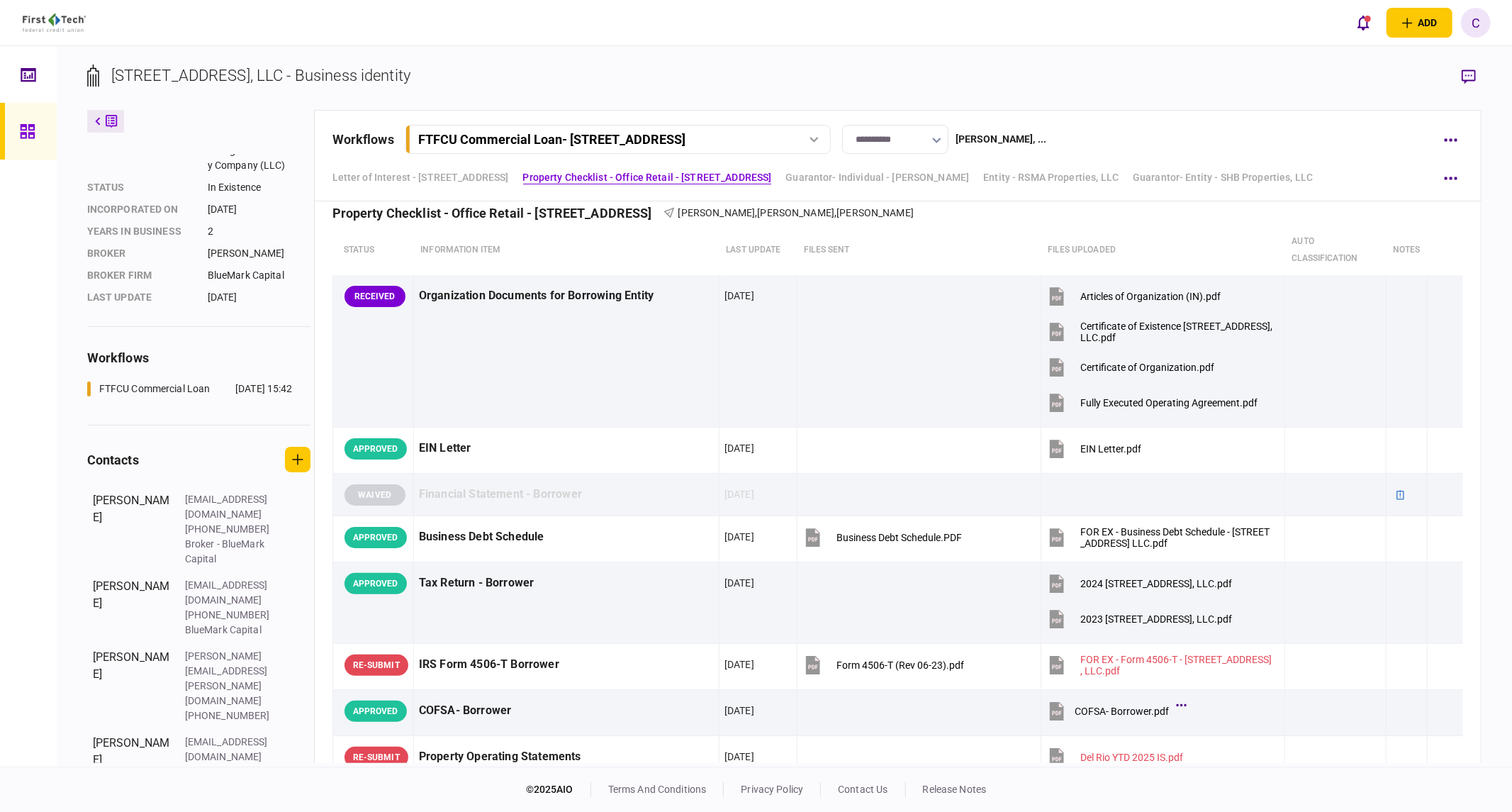
click at [25, 130] on icon at bounding box center [28, 131] width 16 height 16
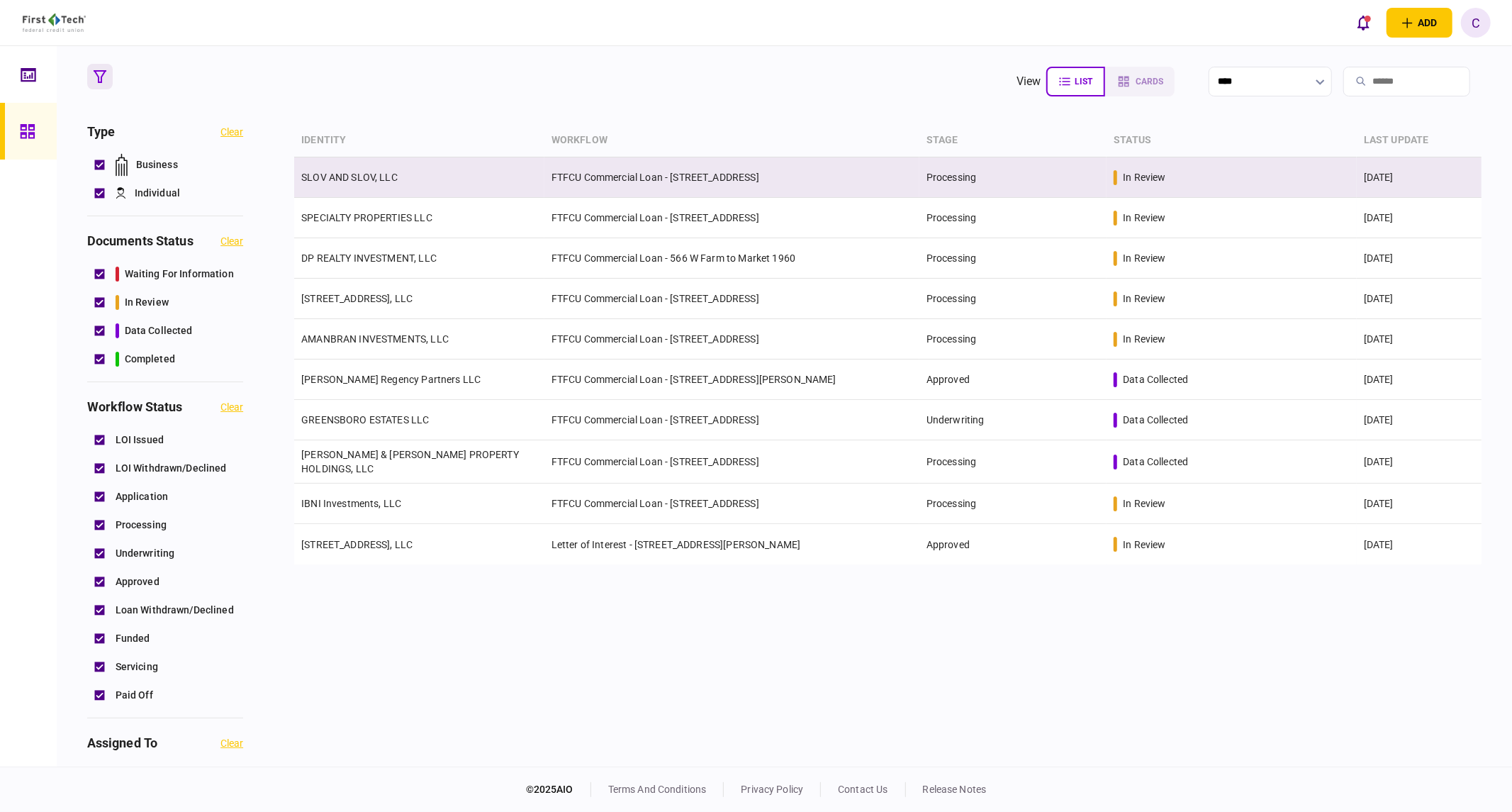
click at [379, 167] on td "SLOV AND SLOV, LLC" at bounding box center [420, 177] width 250 height 41
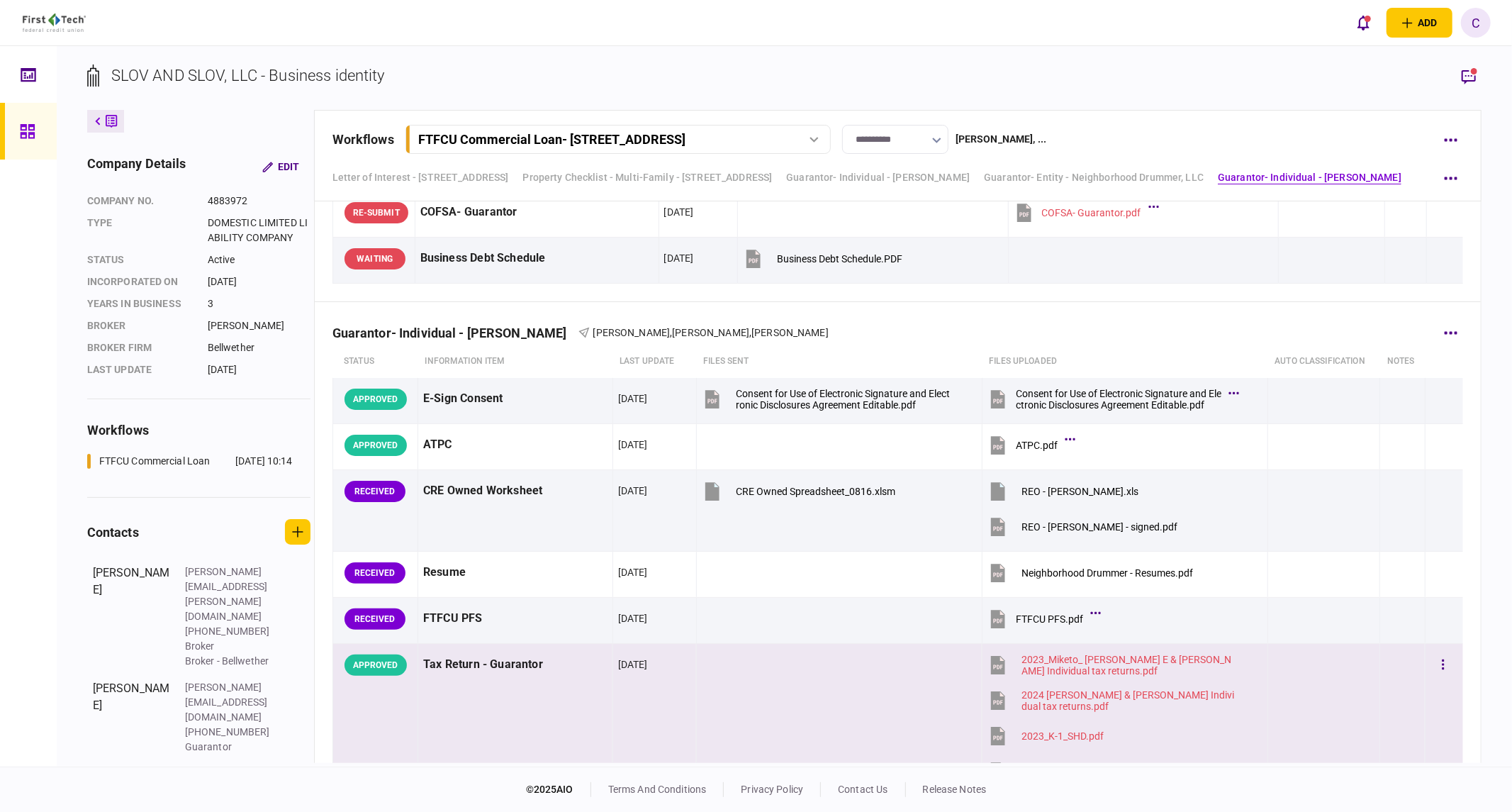
scroll to position [2442, 0]
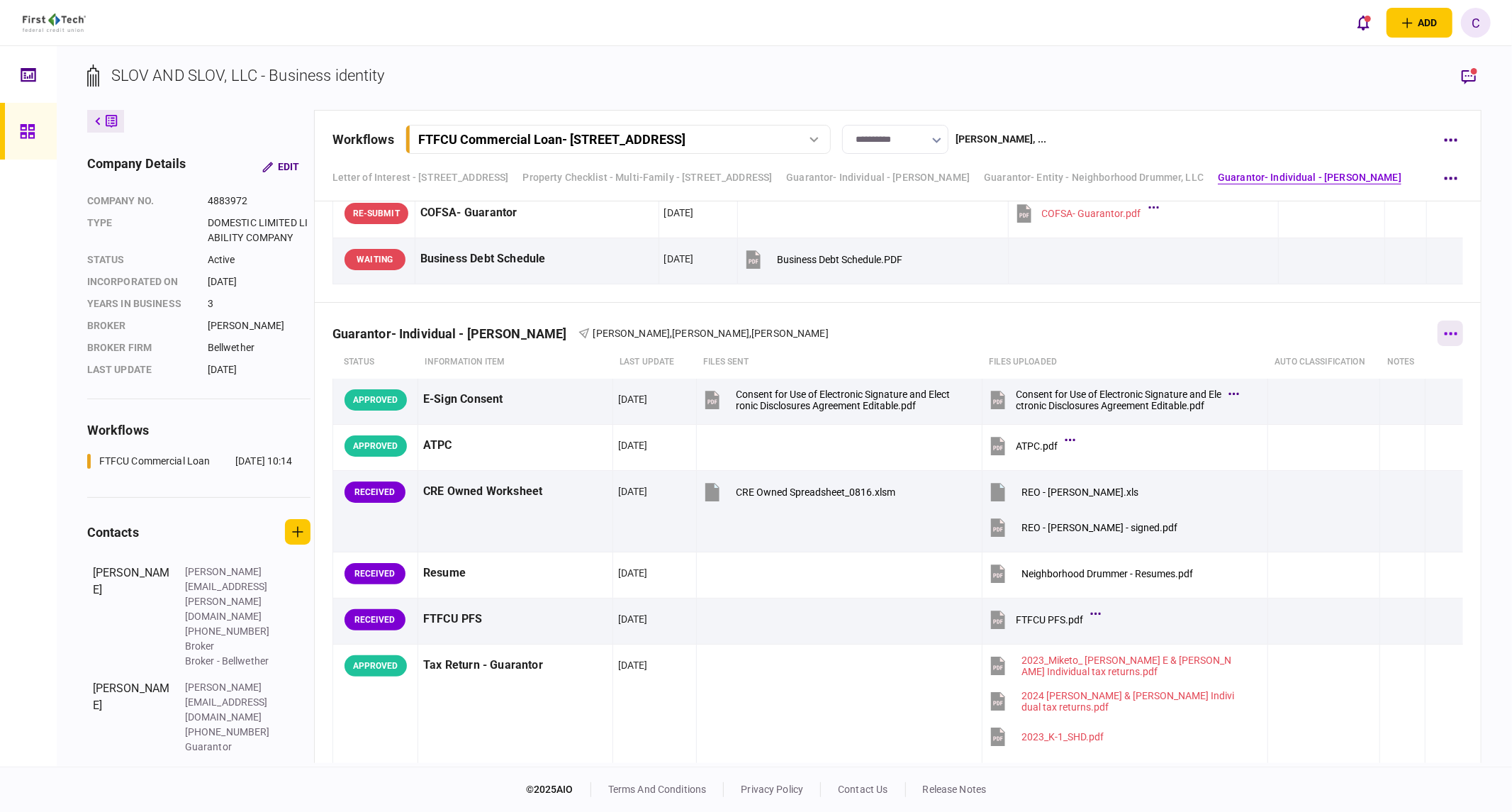
click at [1442, 331] on button "button" at bounding box center [1451, 333] width 26 height 26
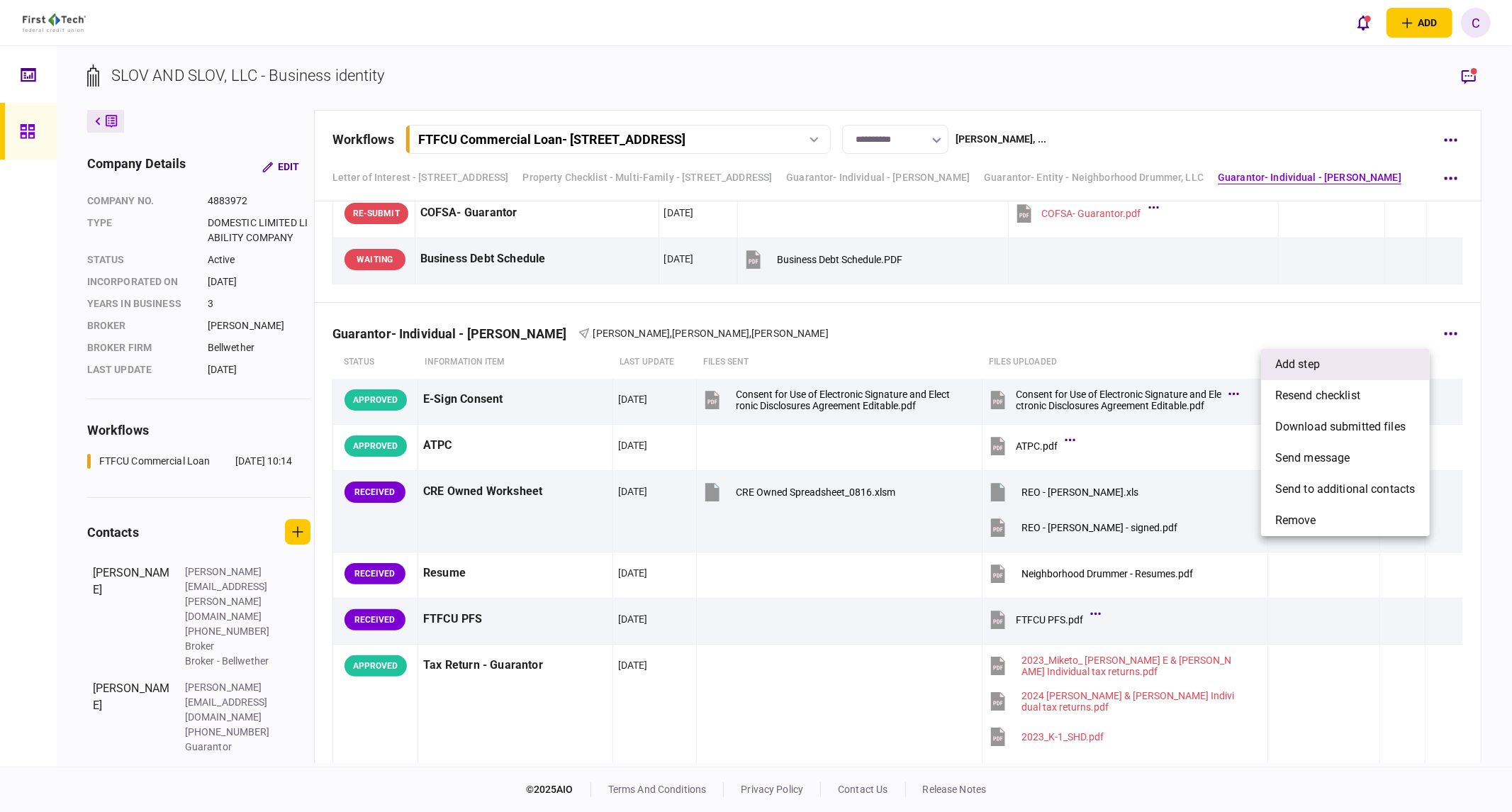
click at [1294, 367] on span "add step" at bounding box center [1298, 365] width 45 height 17
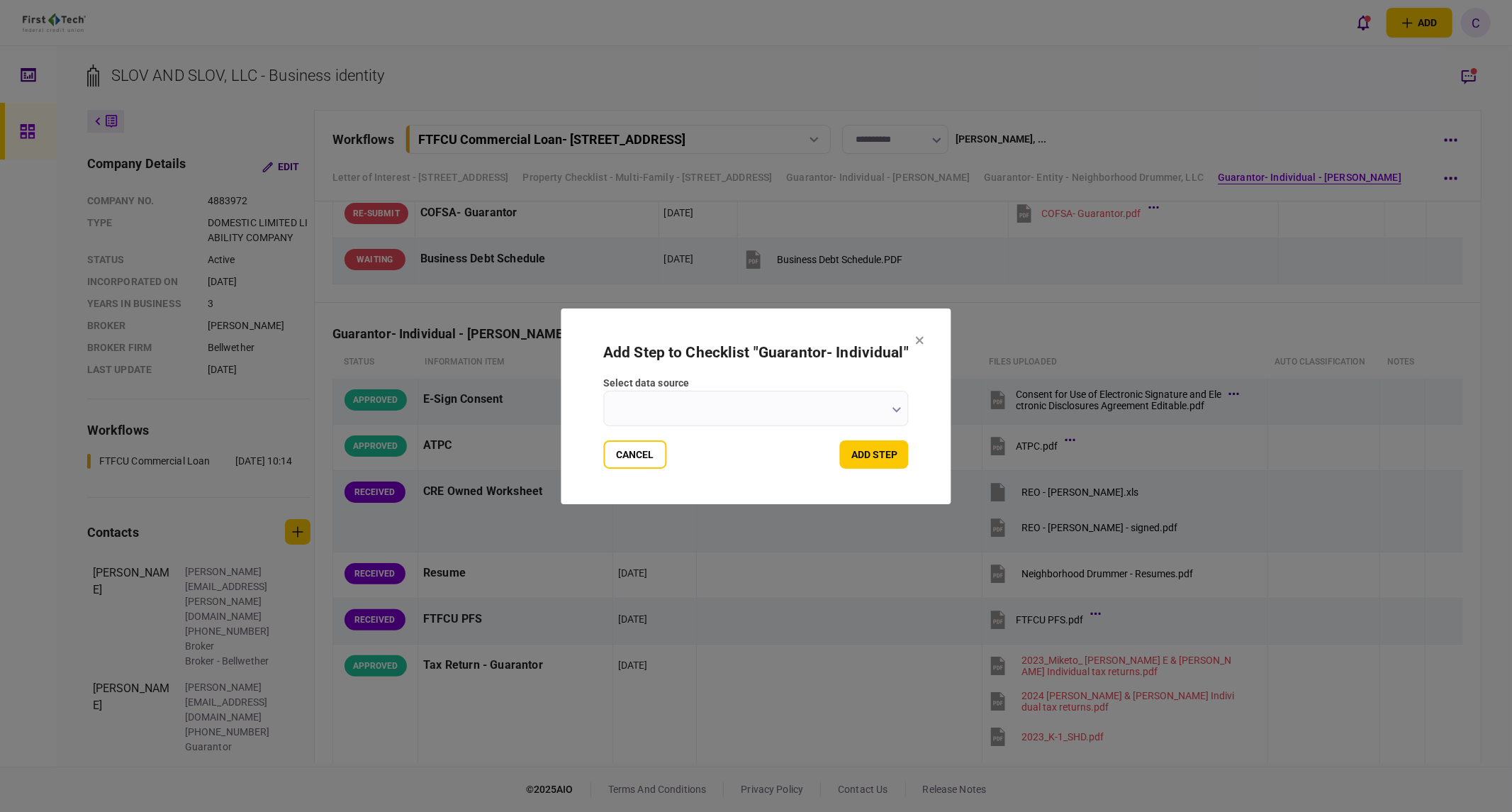
click at [896, 405] on button "button" at bounding box center [897, 409] width 9 height 11
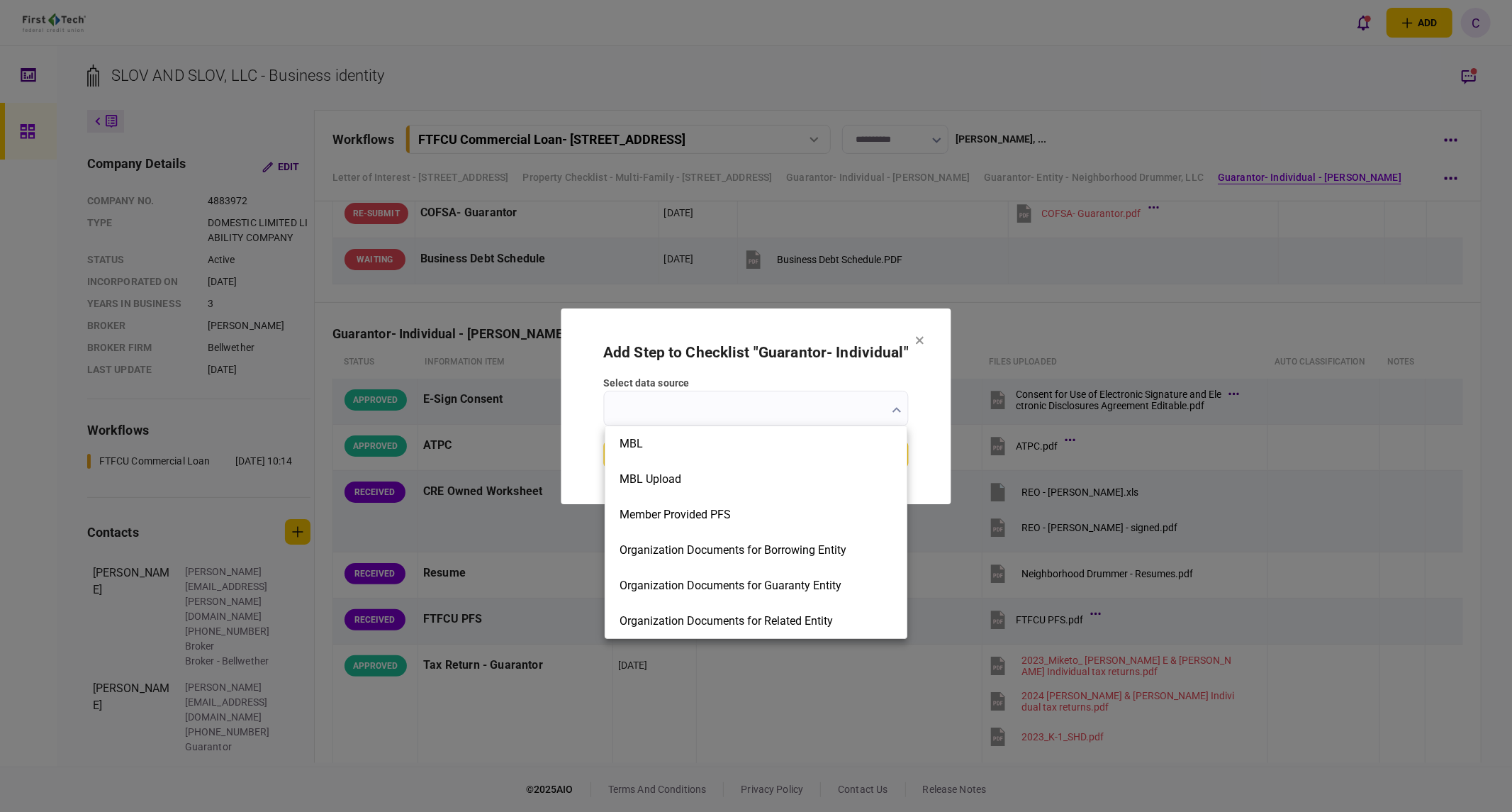
scroll to position [1497, 0]
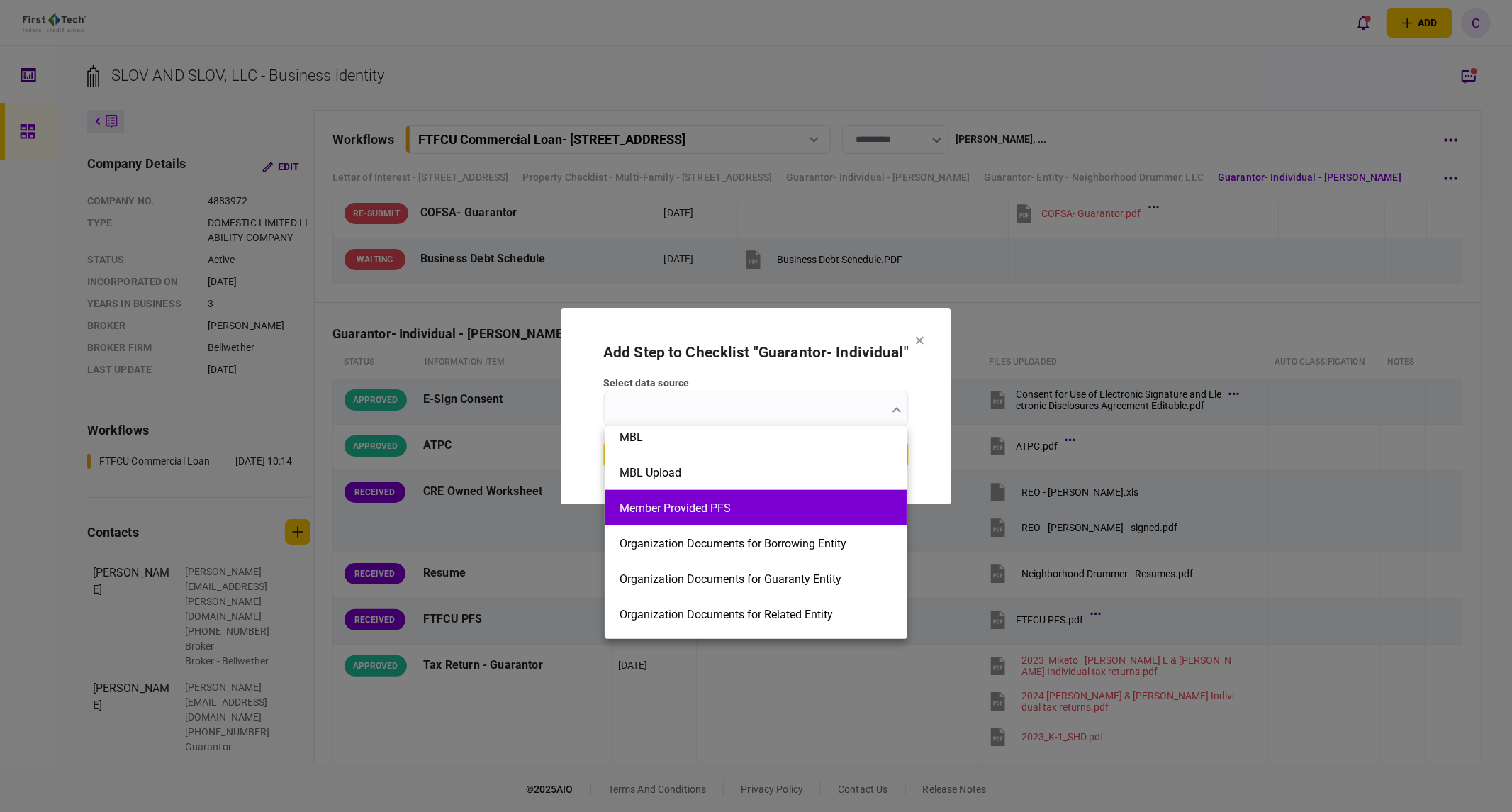
click at [707, 509] on button "Member Provided PFS" at bounding box center [756, 508] width 273 height 14
type input "**********"
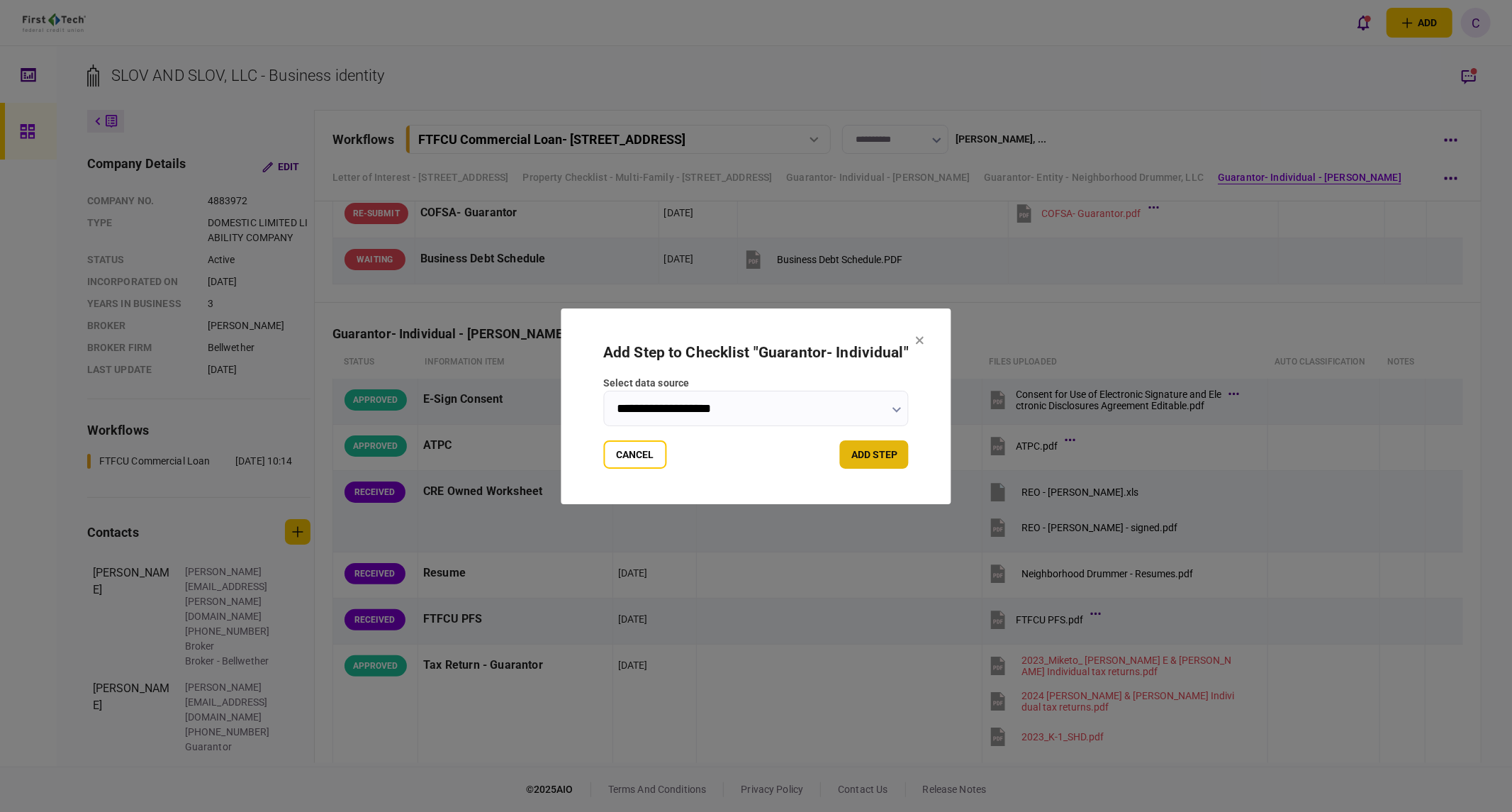
click at [877, 455] on button "add step" at bounding box center [875, 454] width 69 height 29
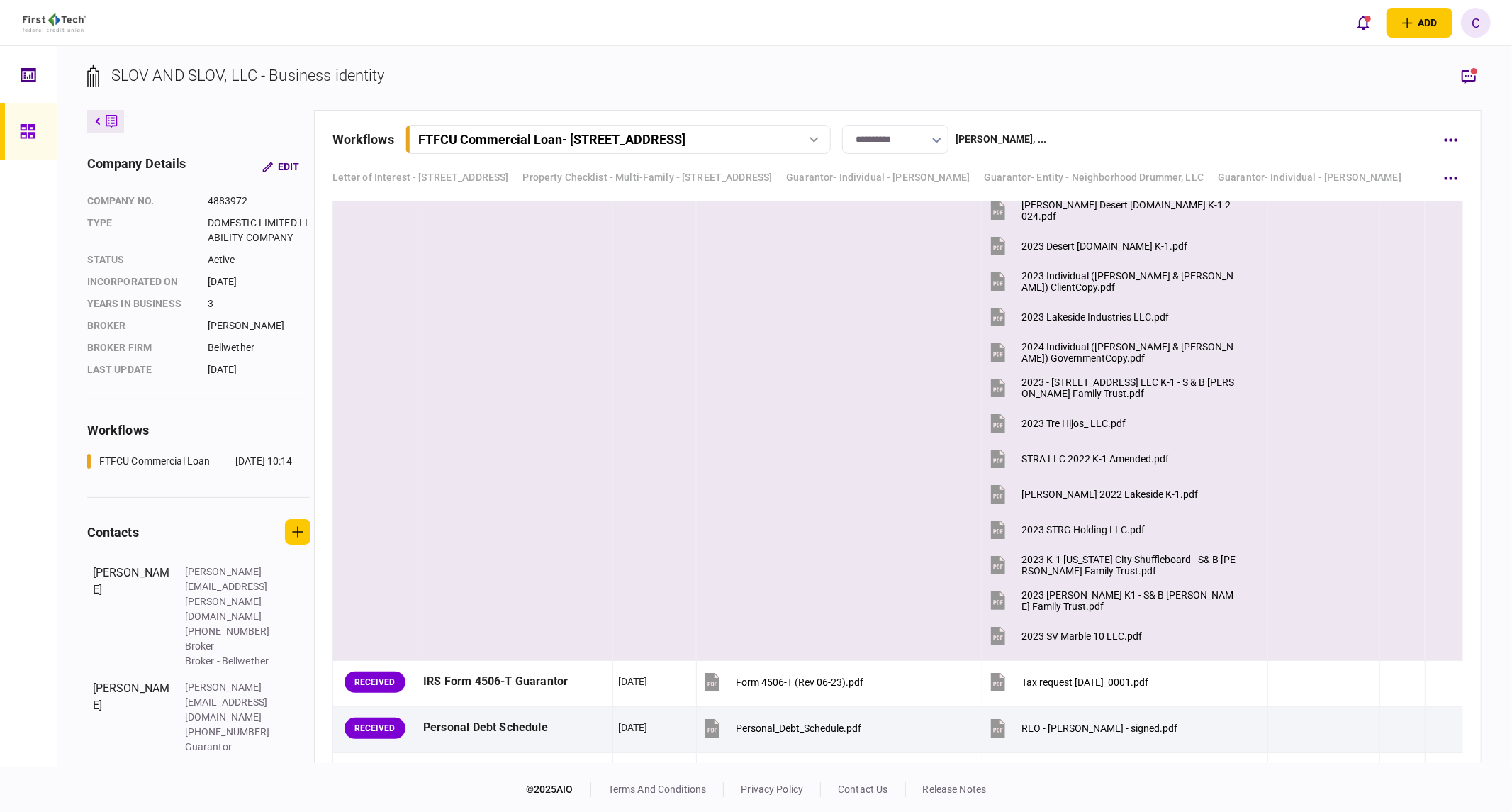
scroll to position [5752, 0]
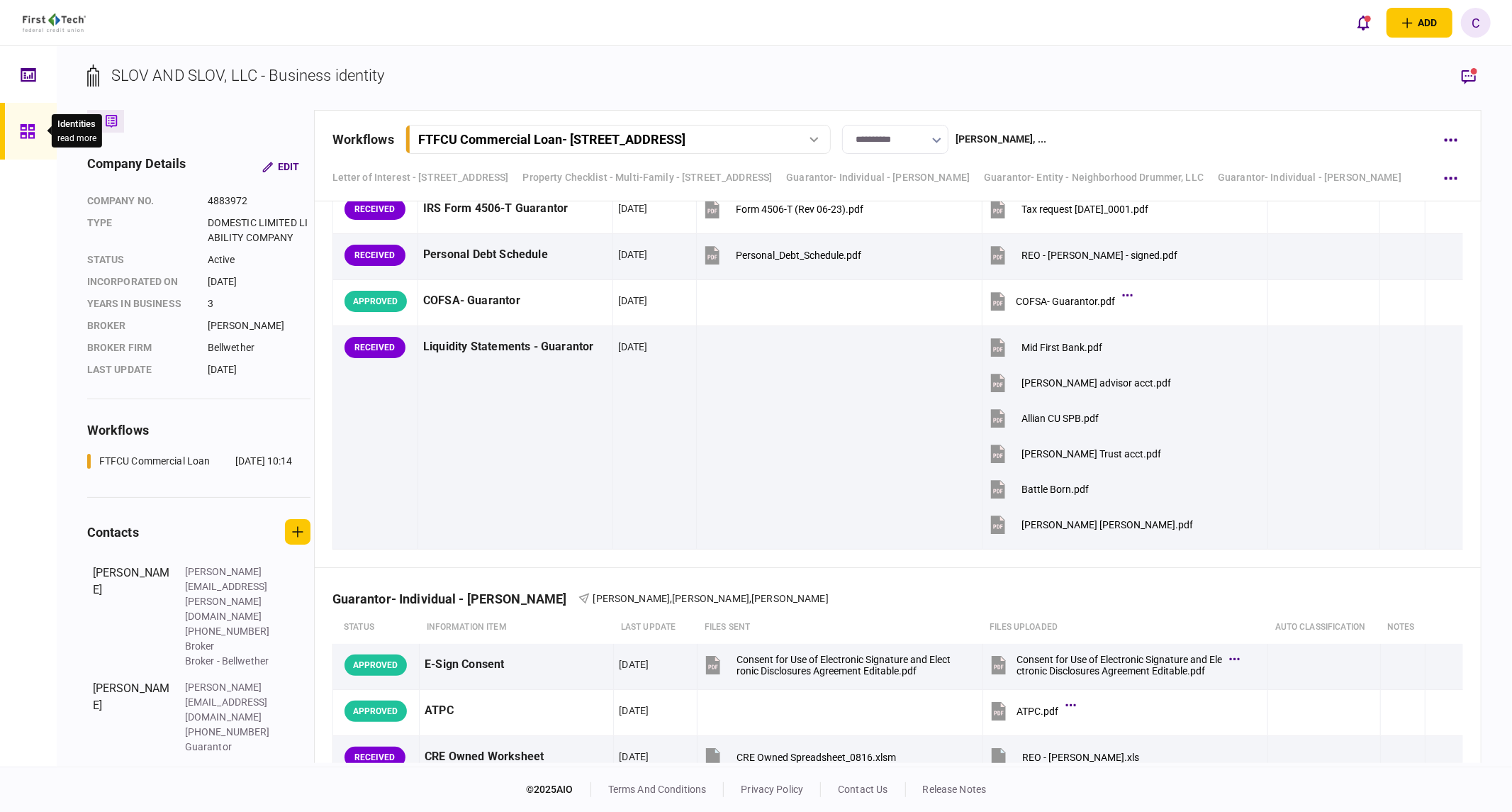
click at [26, 135] on icon at bounding box center [27, 131] width 14 height 14
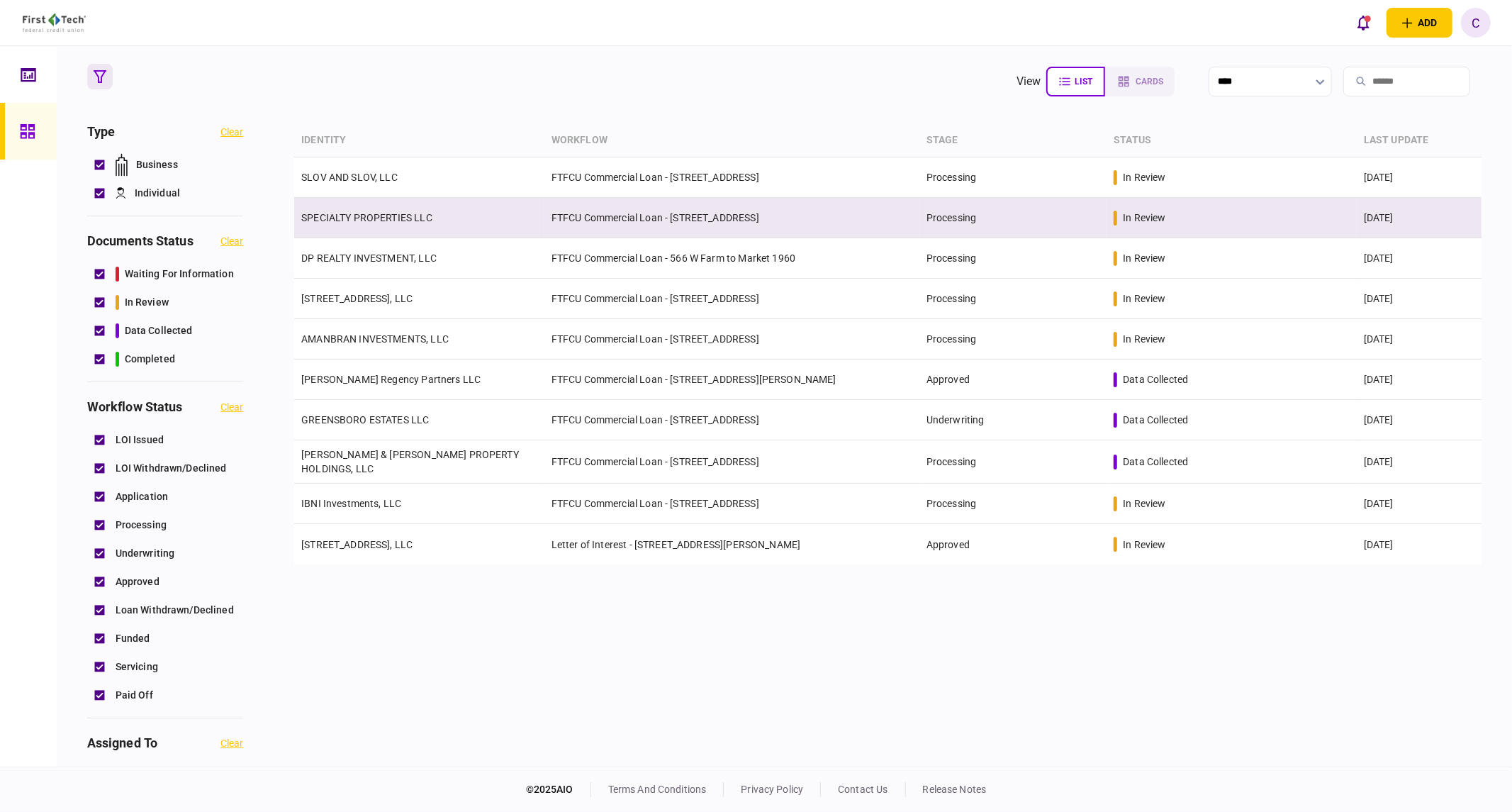
click at [364, 217] on link "SPECIALTY PROPERTIES LLC" at bounding box center [367, 217] width 131 height 11
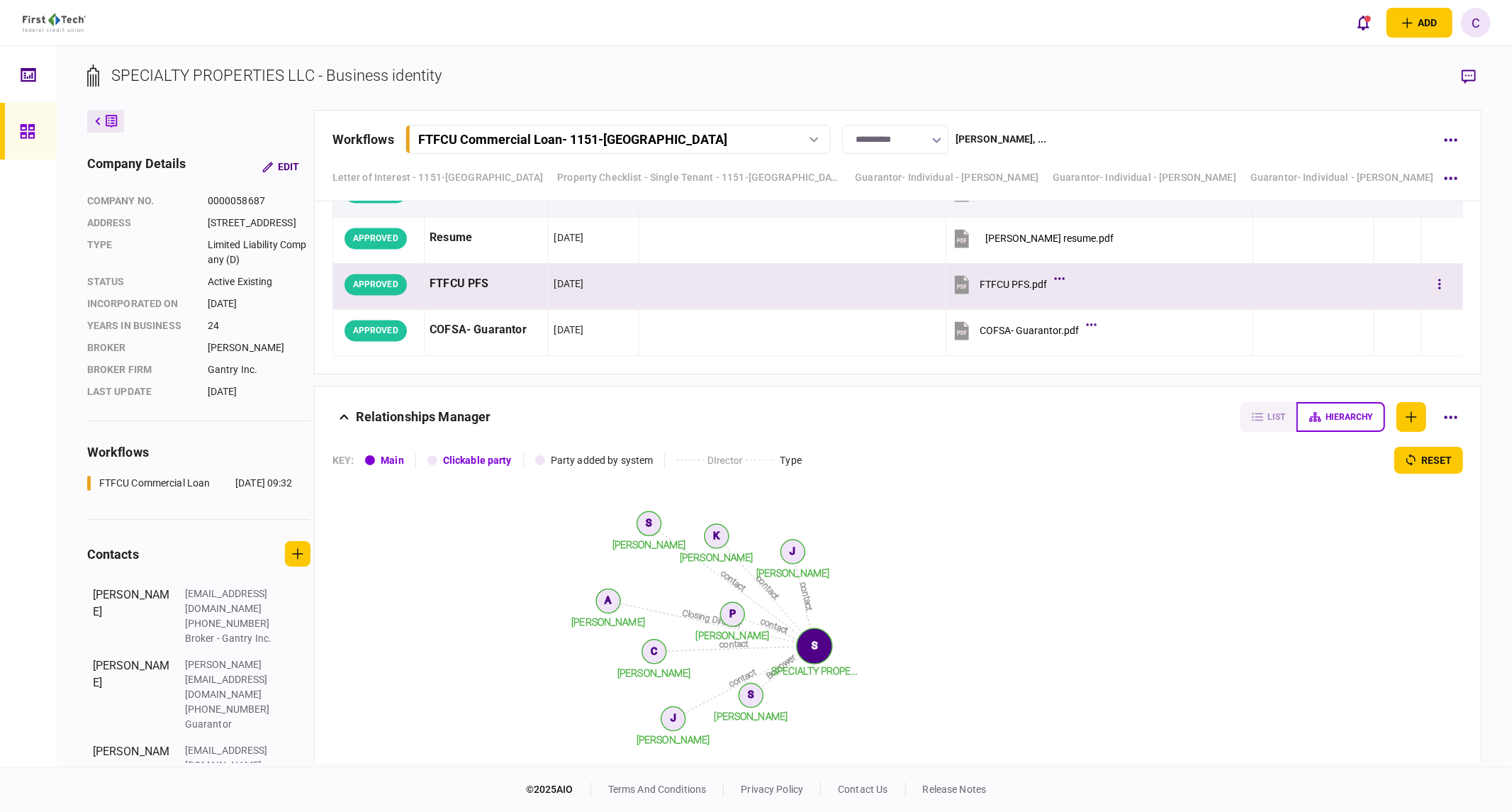
scroll to position [6728, 0]
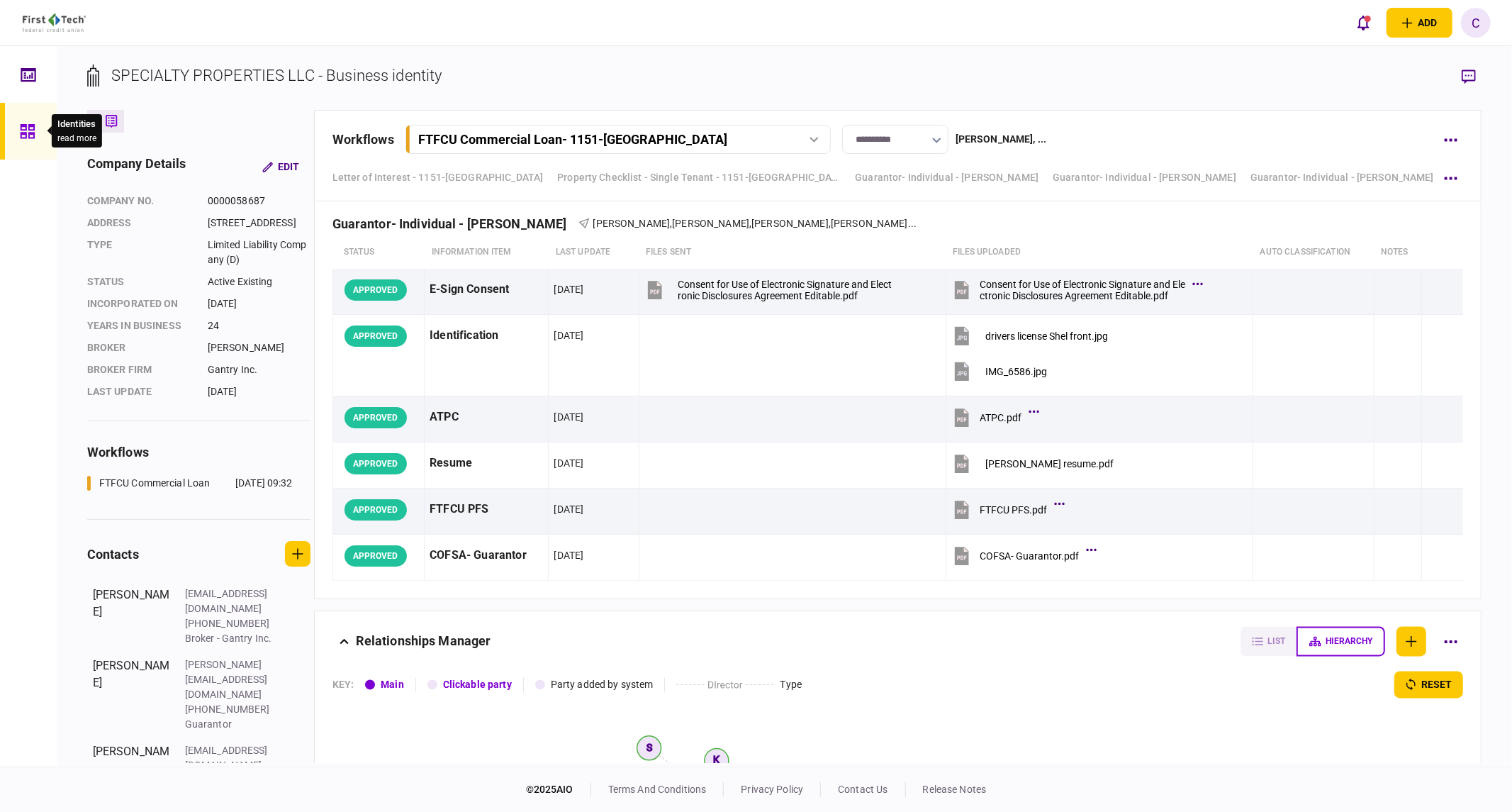
click at [23, 137] on icon at bounding box center [27, 131] width 14 height 14
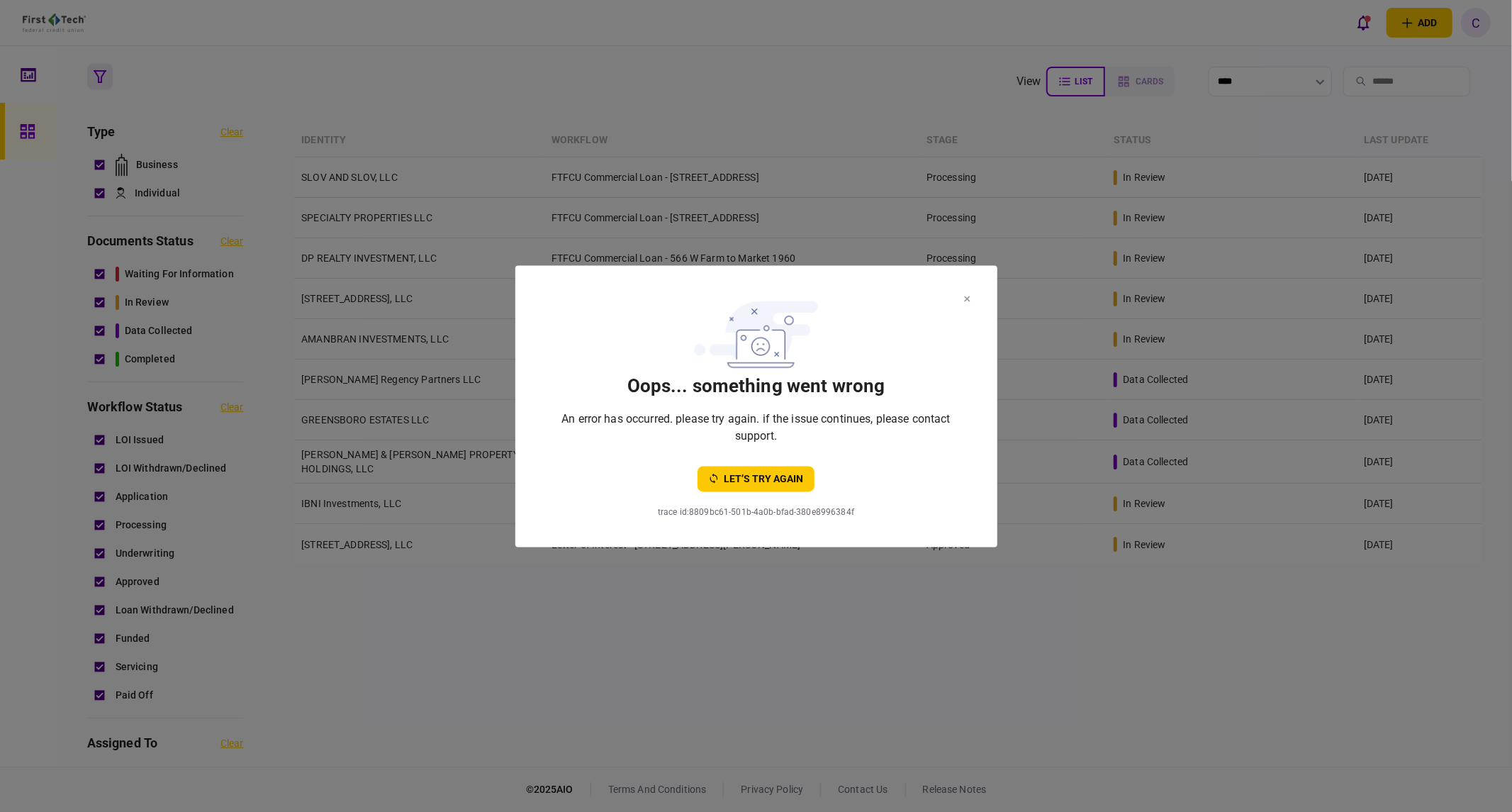
click at [965, 295] on icon at bounding box center [967, 298] width 6 height 6
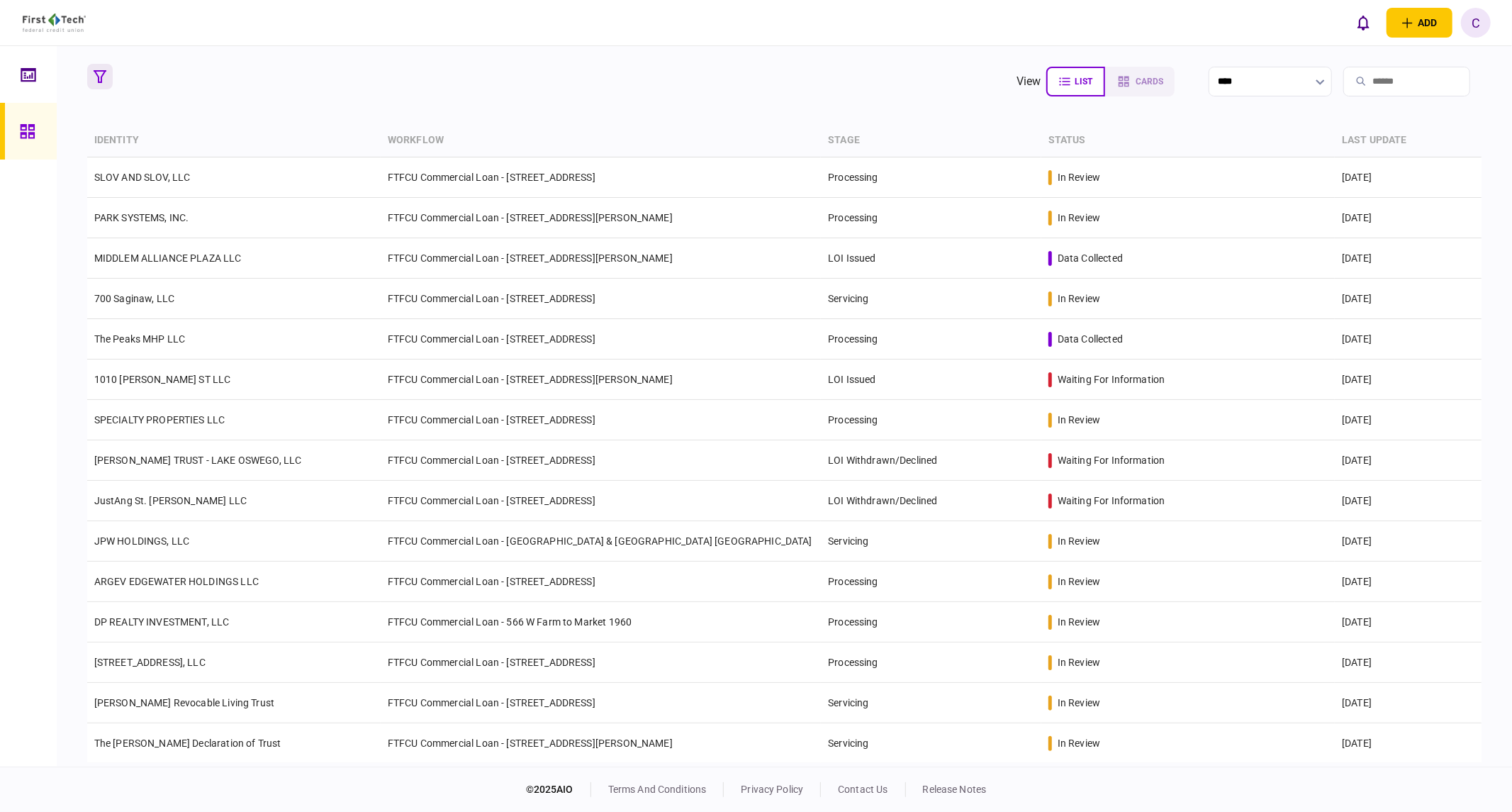
click at [103, 73] on icon "button" at bounding box center [99, 76] width 13 height 13
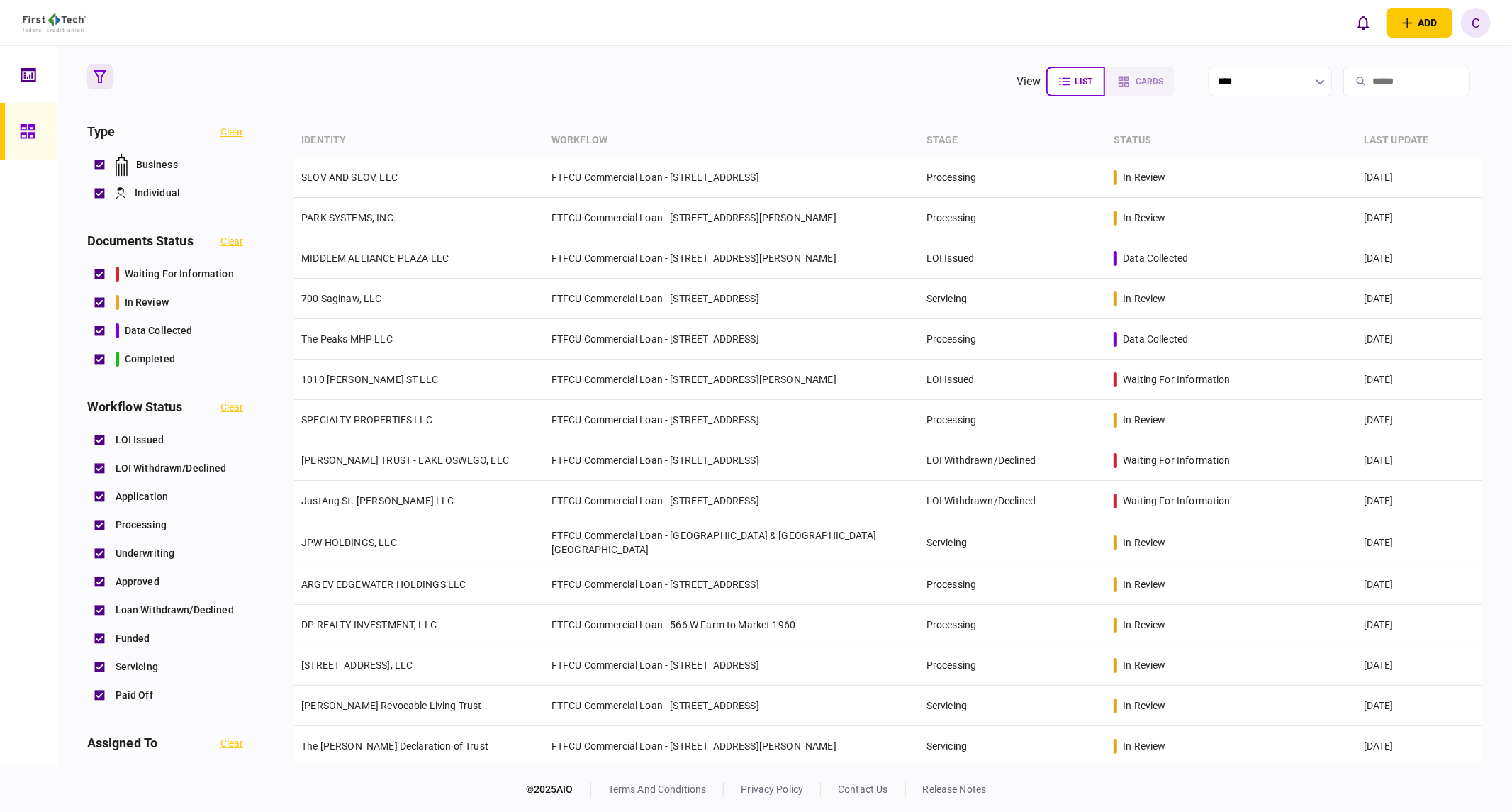
scroll to position [630, 0]
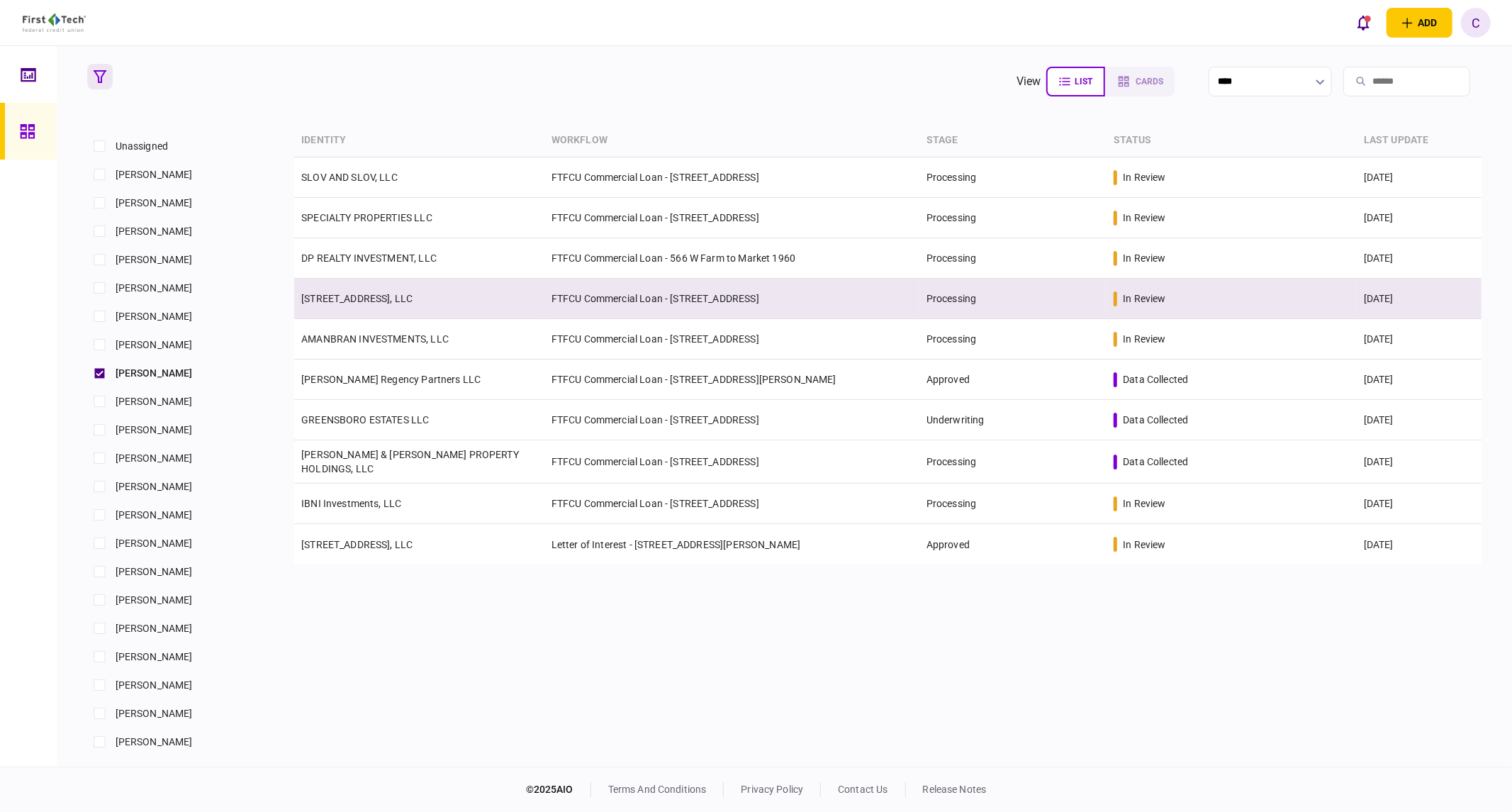
click at [358, 299] on link "[STREET_ADDRESS], LLC" at bounding box center [357, 298] width 111 height 11
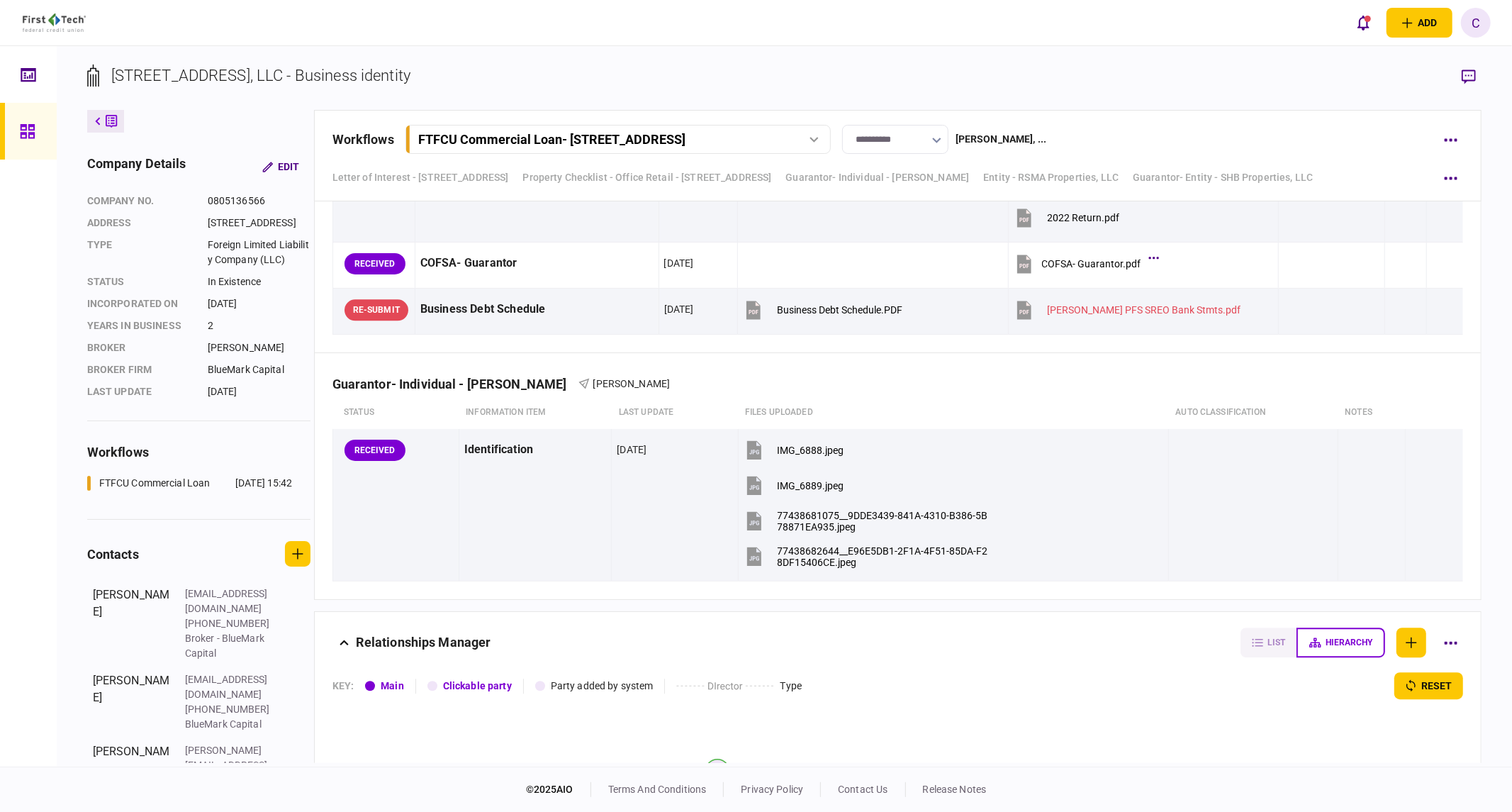
scroll to position [3151, 0]
